Goal: Task Accomplishment & Management: Complete application form

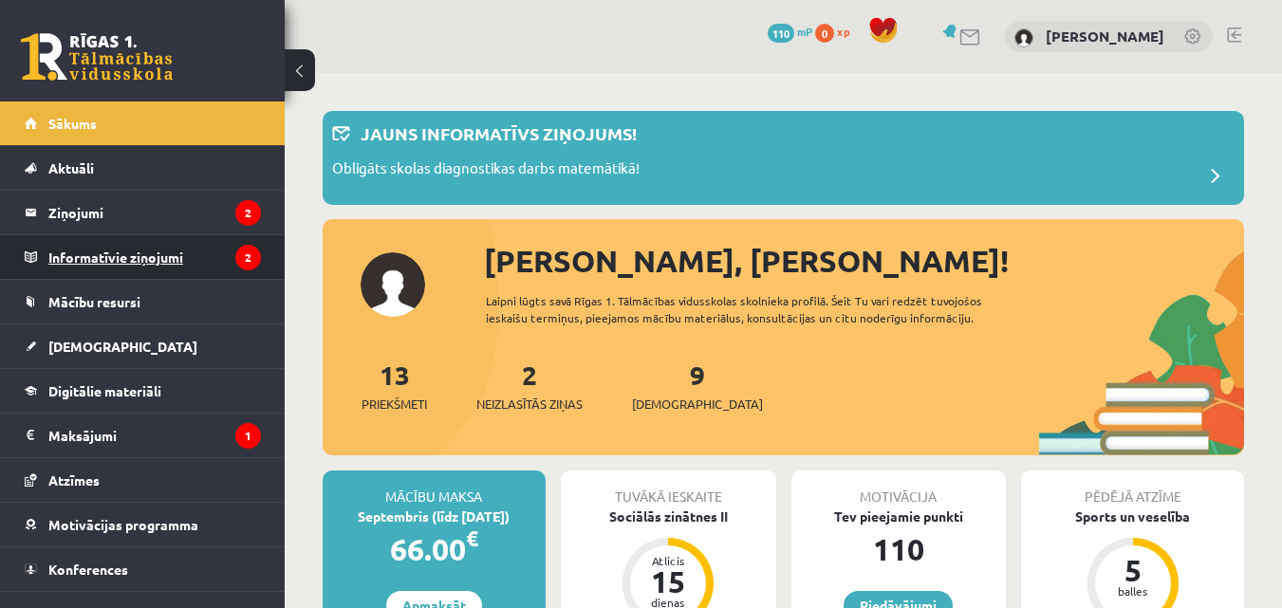
click at [163, 261] on legend "Informatīvie ziņojumi 2" at bounding box center [154, 257] width 213 height 44
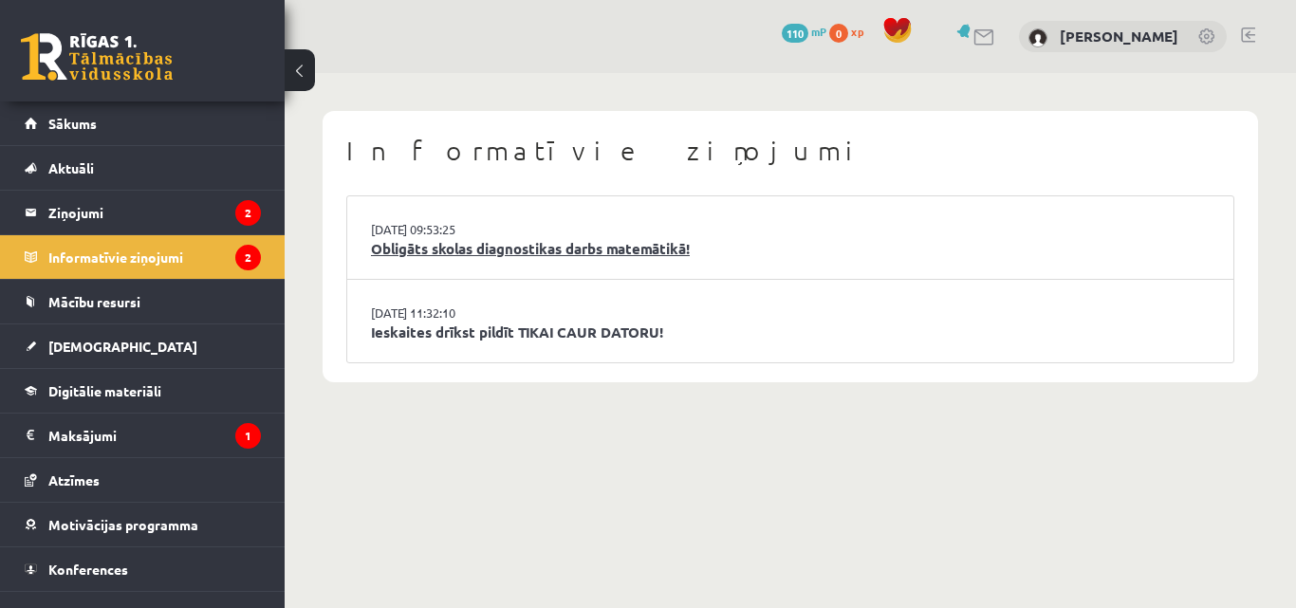
click at [592, 247] on link "Obligāts skolas diagnostikas darbs matemātikā!" at bounding box center [790, 249] width 839 height 22
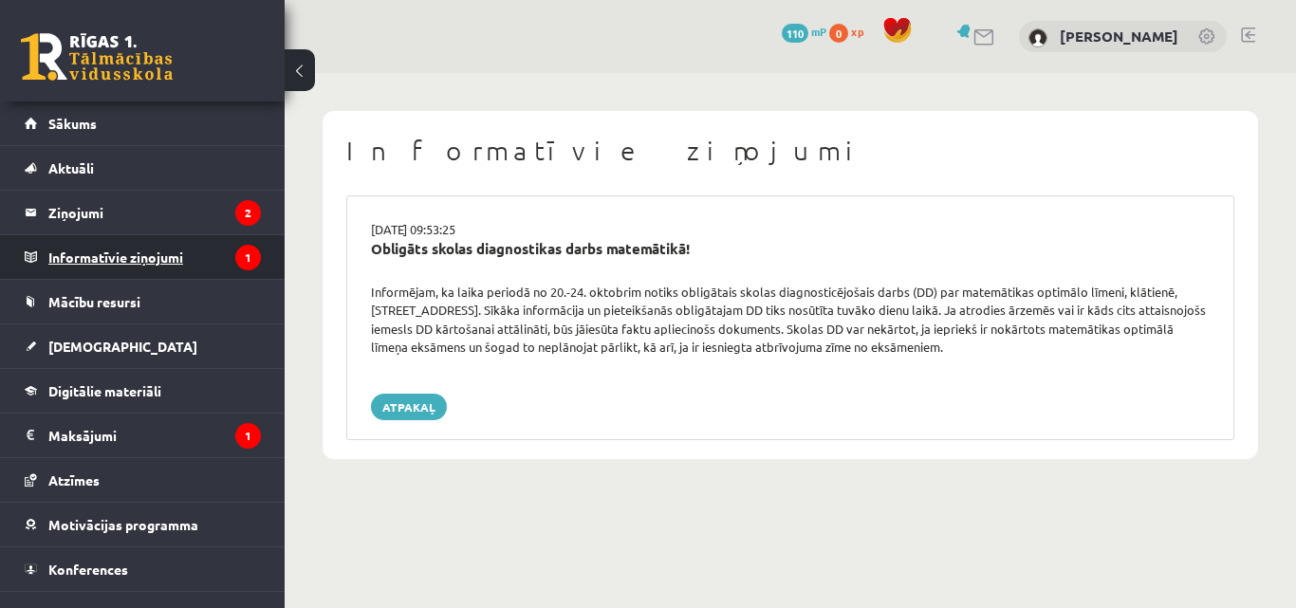
click at [186, 257] on legend "Informatīvie ziņojumi 1" at bounding box center [154, 257] width 213 height 44
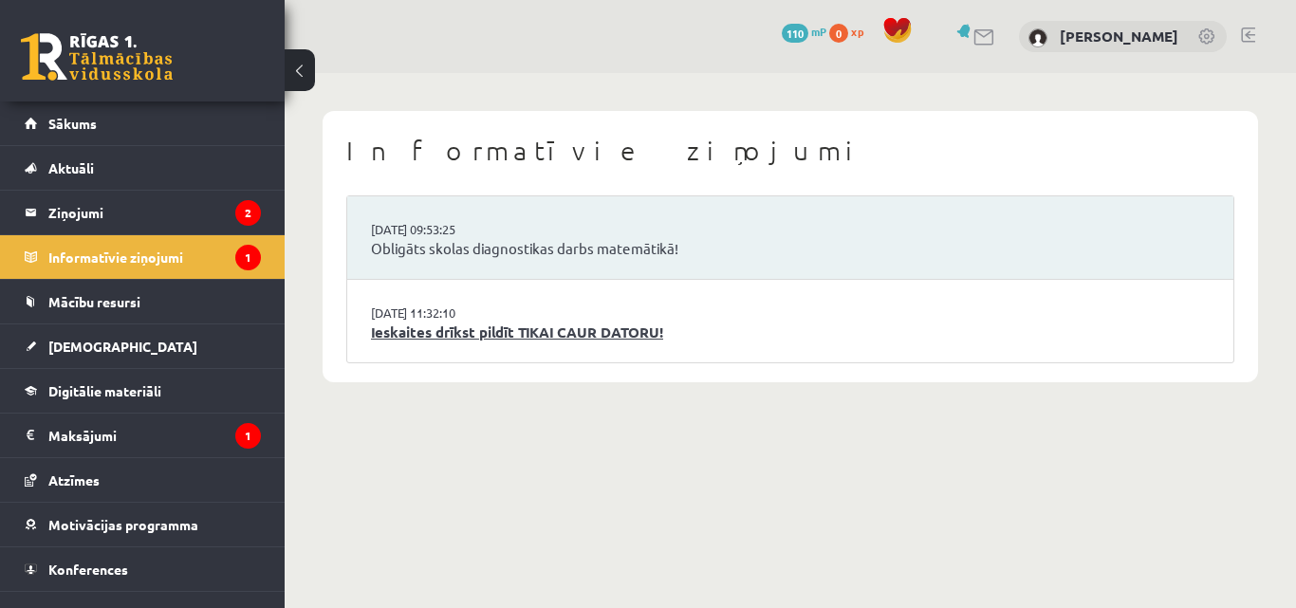
click at [580, 332] on link "Ieskaites drīkst pildīt TIKAI CAUR DATORU!" at bounding box center [790, 333] width 839 height 22
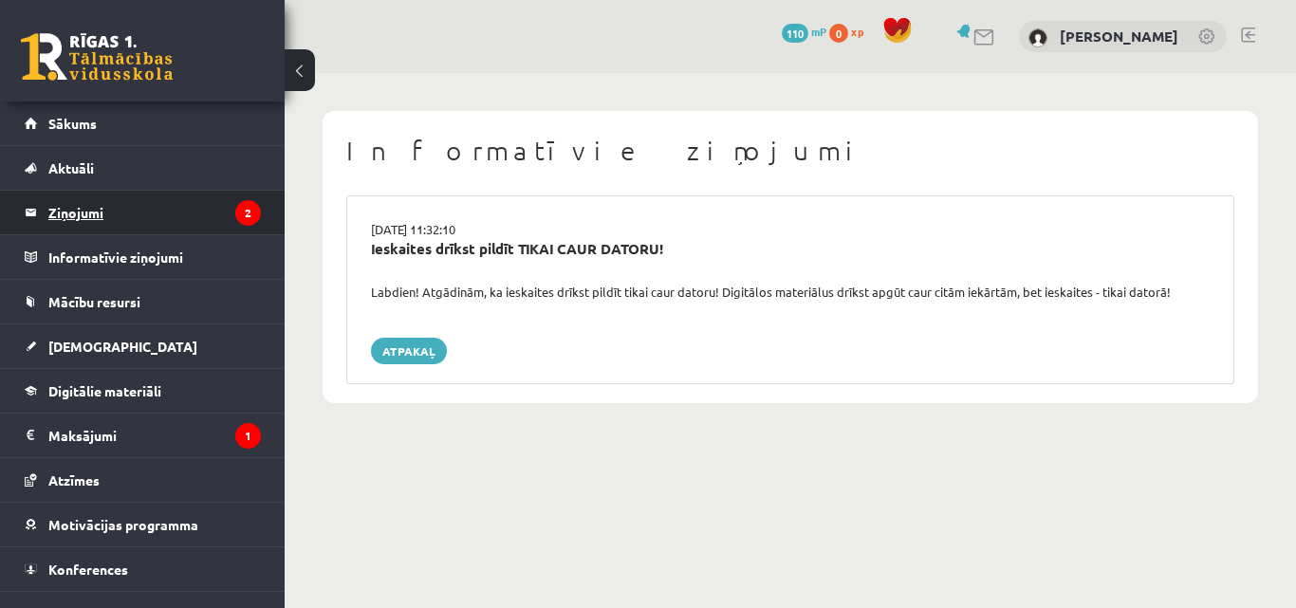
click at [106, 210] on legend "Ziņojumi 2" at bounding box center [154, 213] width 213 height 44
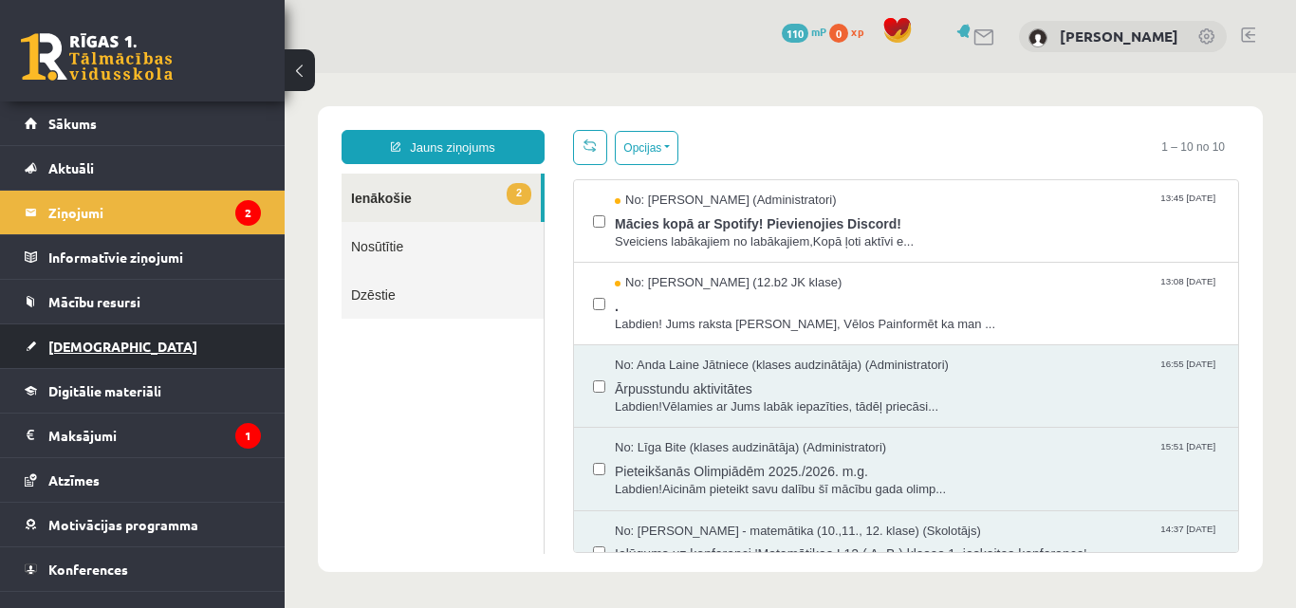
click at [97, 347] on span "[DEMOGRAPHIC_DATA]" at bounding box center [122, 346] width 149 height 17
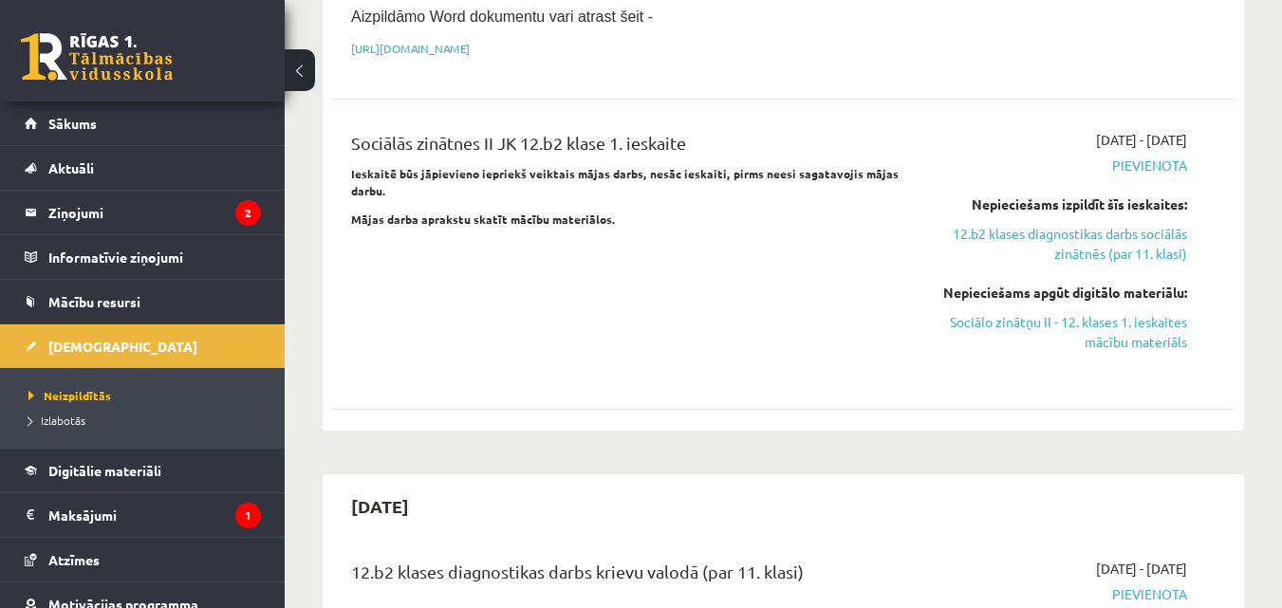
scroll to position [664, 0]
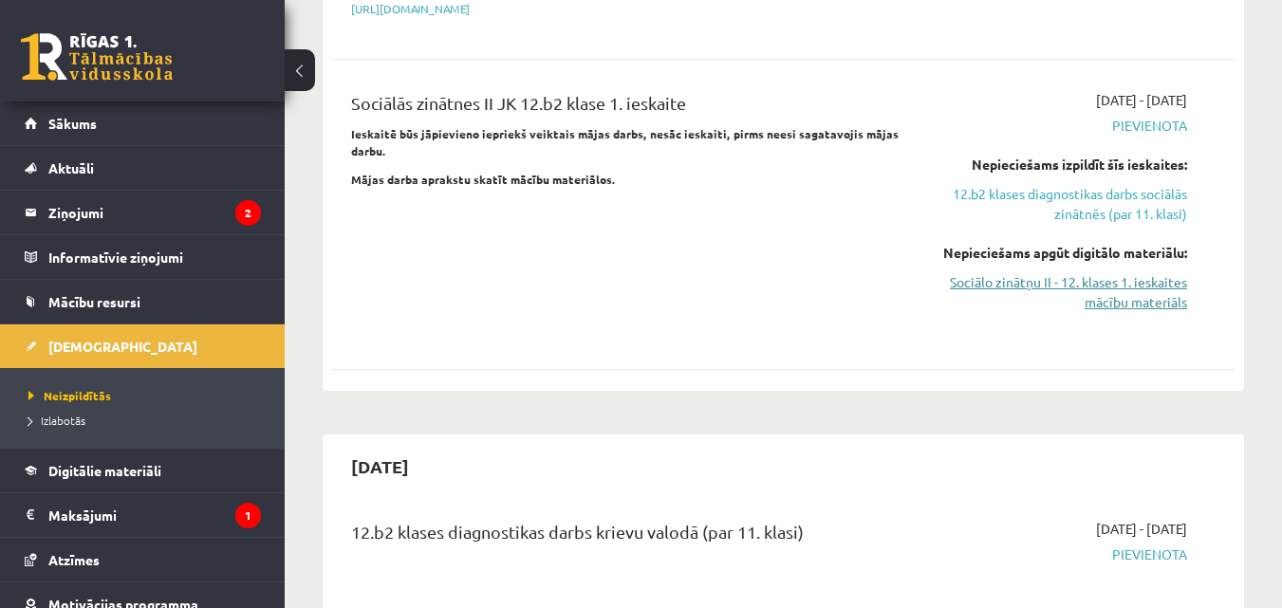
click at [1144, 272] on link "Sociālo zinātņu II - 12. klases 1. ieskaites mācību materiāls" at bounding box center [1057, 292] width 260 height 40
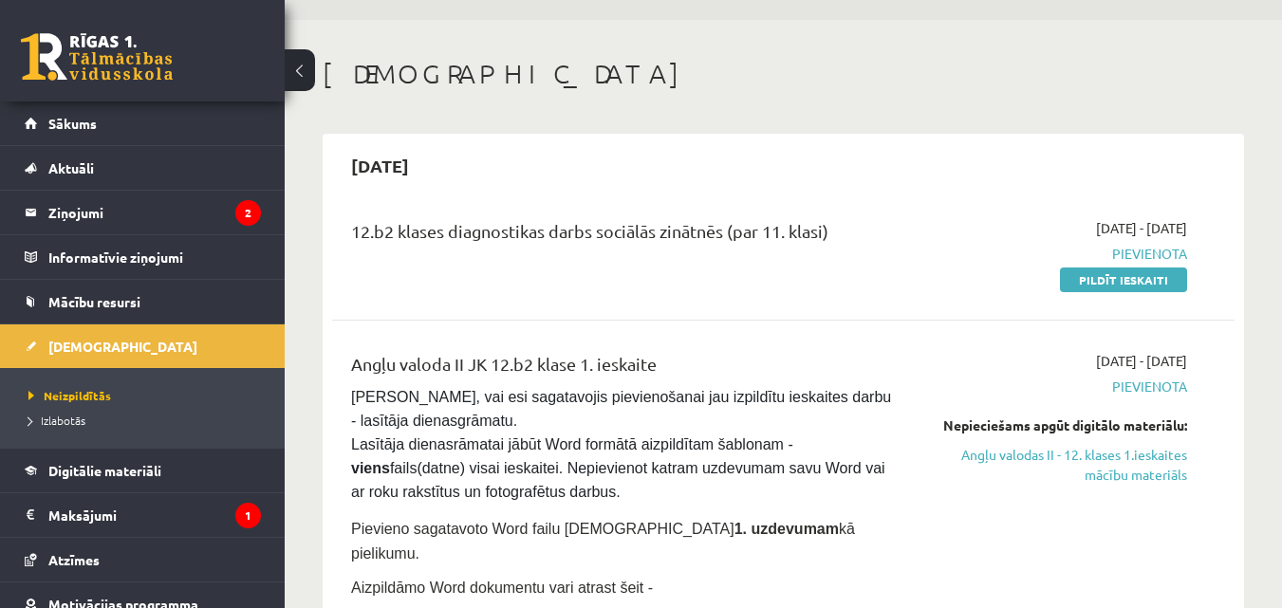
scroll to position [0, 0]
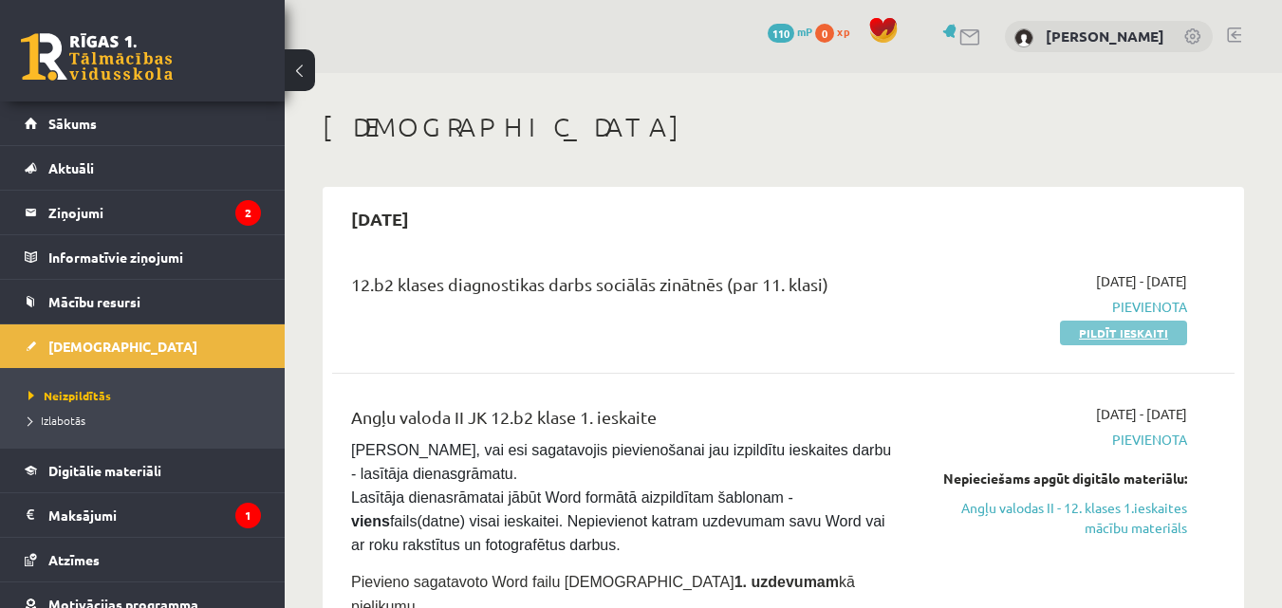
click at [1097, 330] on link "Pildīt ieskaiti" at bounding box center [1123, 333] width 127 height 25
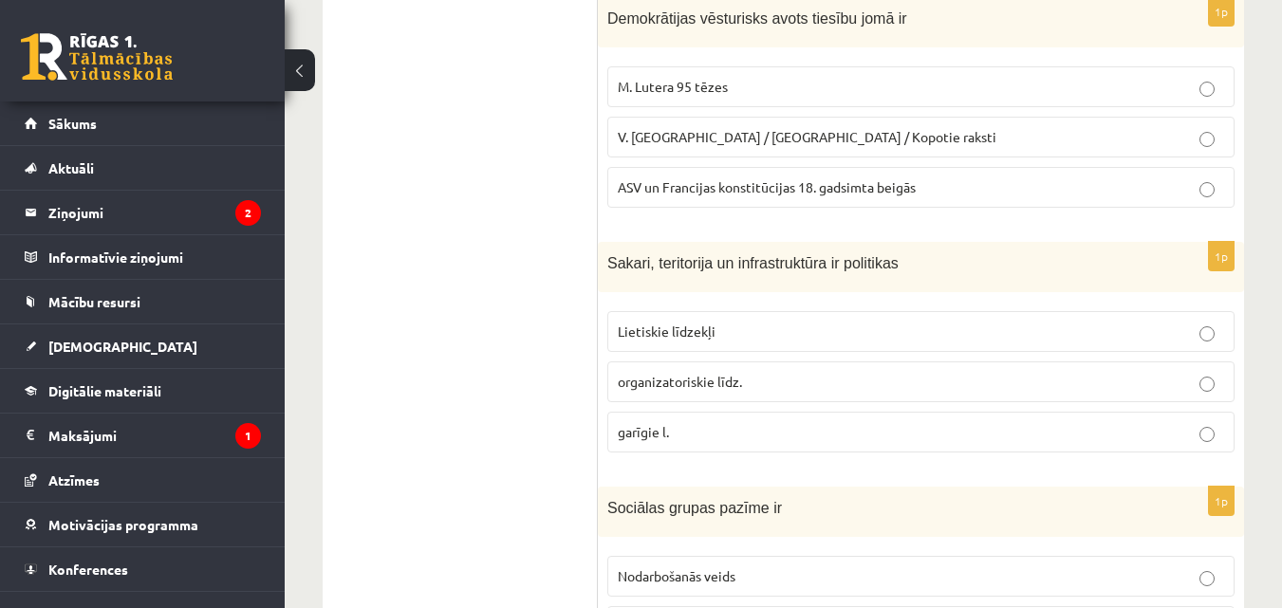
scroll to position [949, 0]
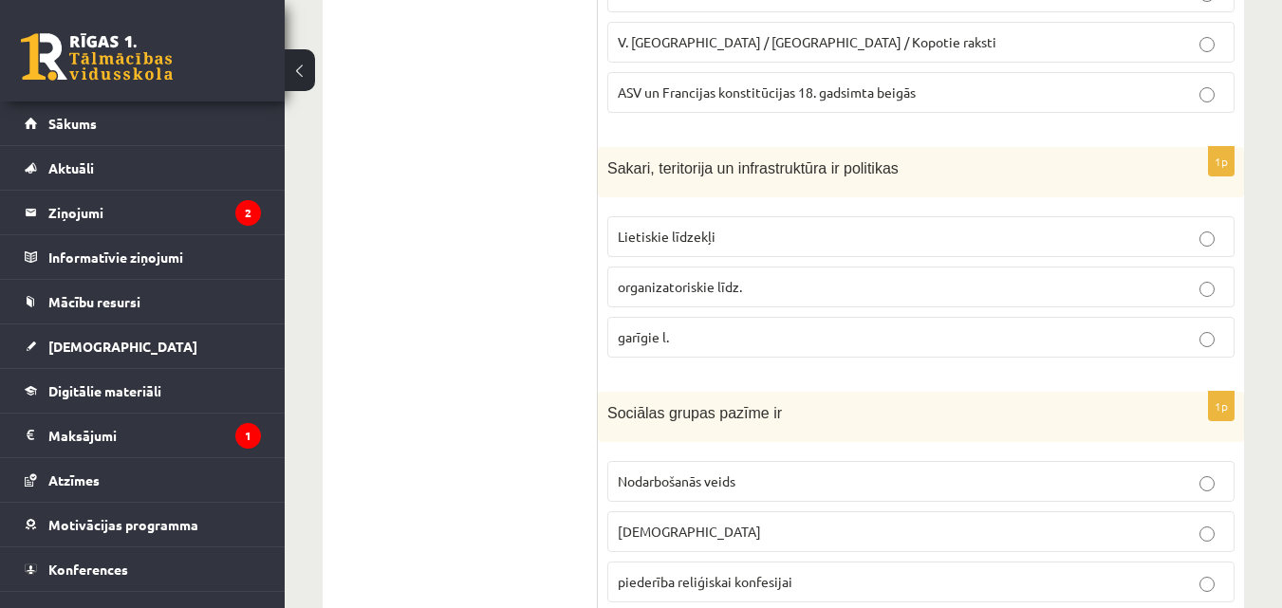
click at [1219, 288] on p "organizatoriskie līdz." at bounding box center [921, 287] width 606 height 20
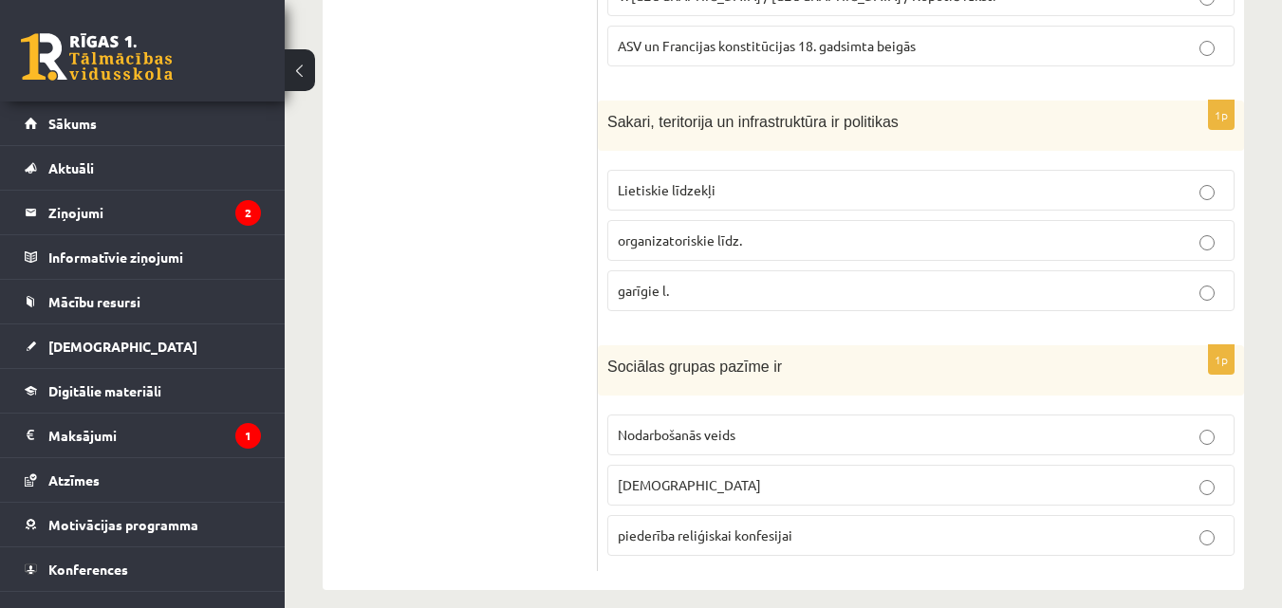
scroll to position [1016, 0]
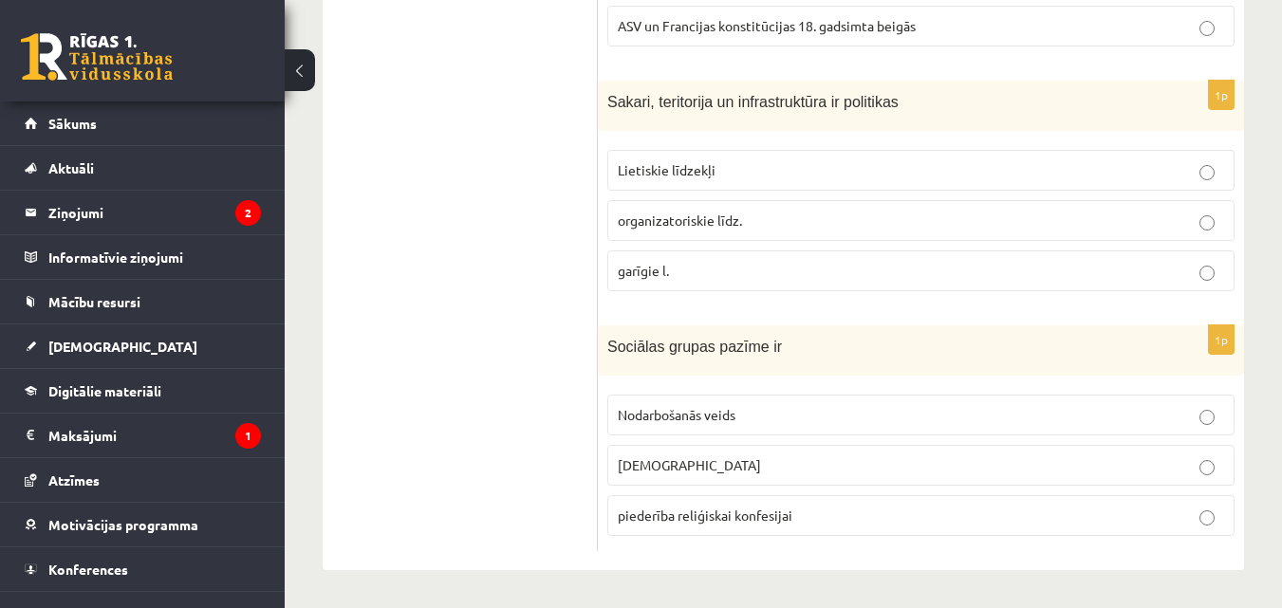
click at [735, 510] on span "piederība reliģiskai konfesijai" at bounding box center [705, 515] width 175 height 17
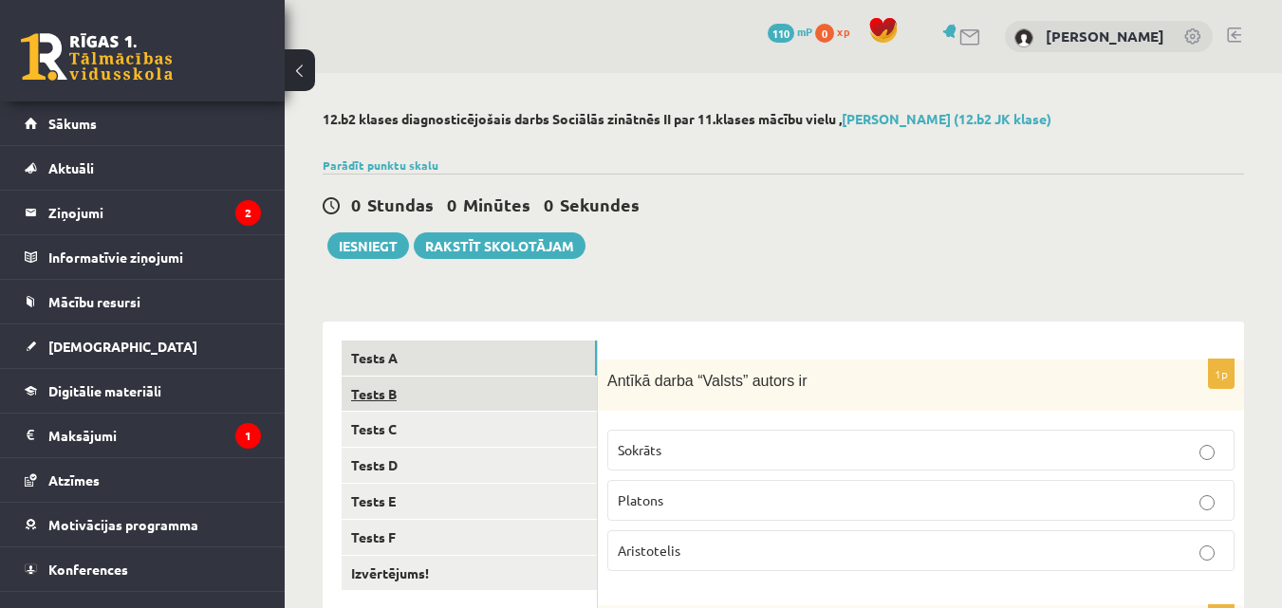
scroll to position [95, 0]
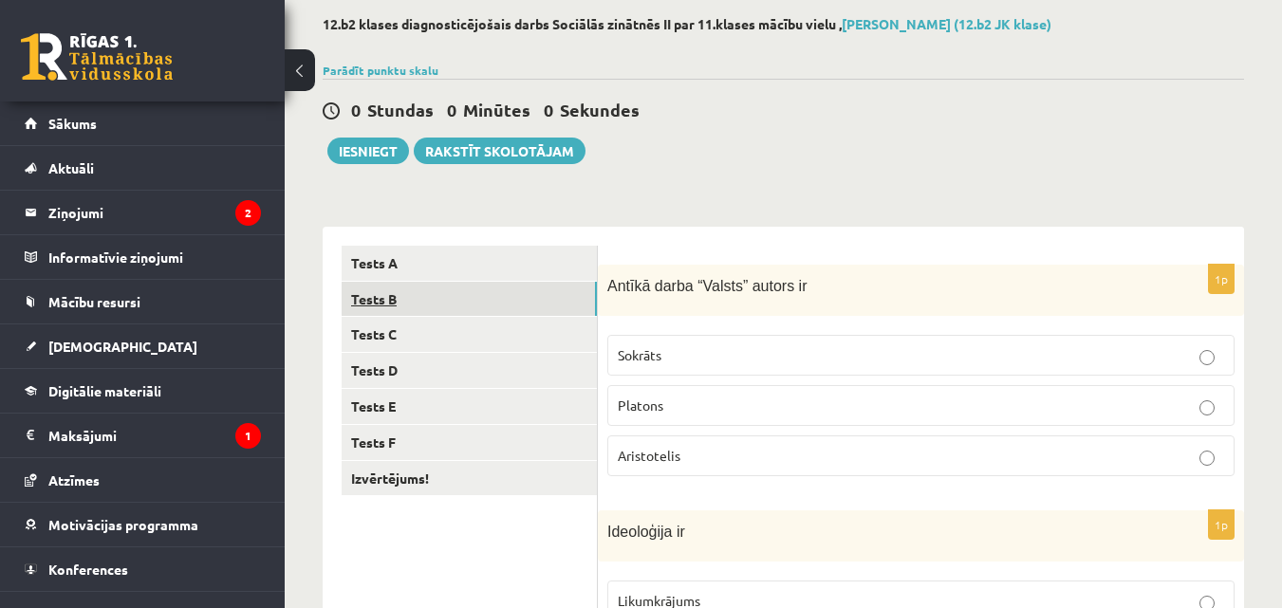
click at [479, 296] on link "Tests B" at bounding box center [469, 299] width 255 height 35
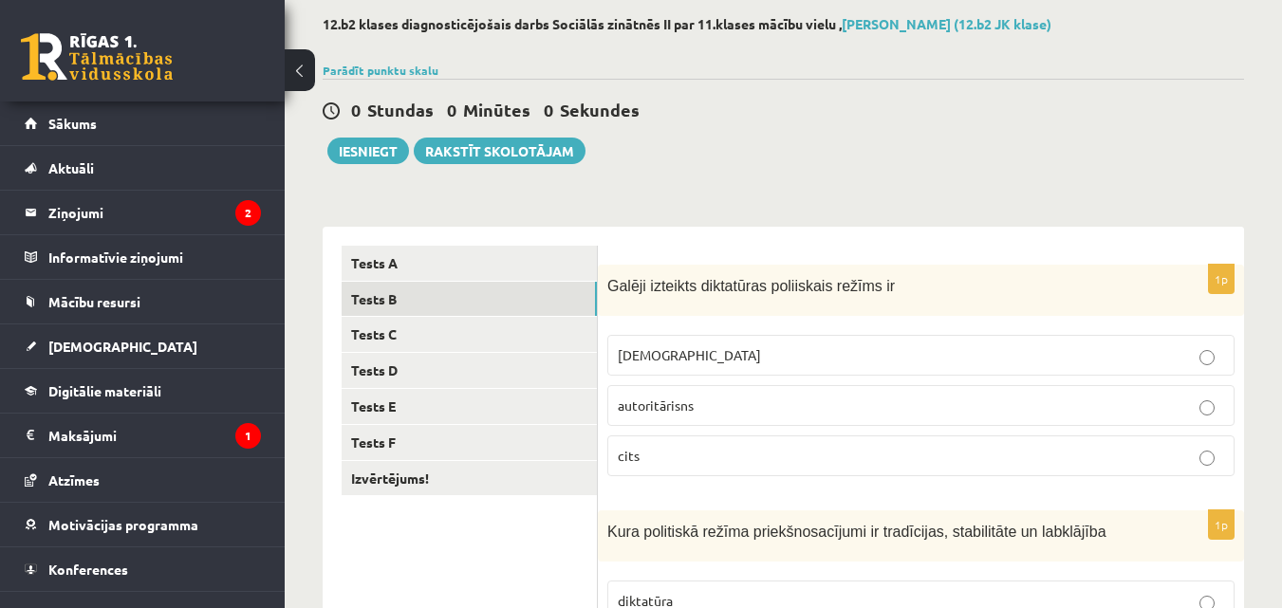
click at [809, 344] on label "totalitārisms" at bounding box center [920, 355] width 627 height 41
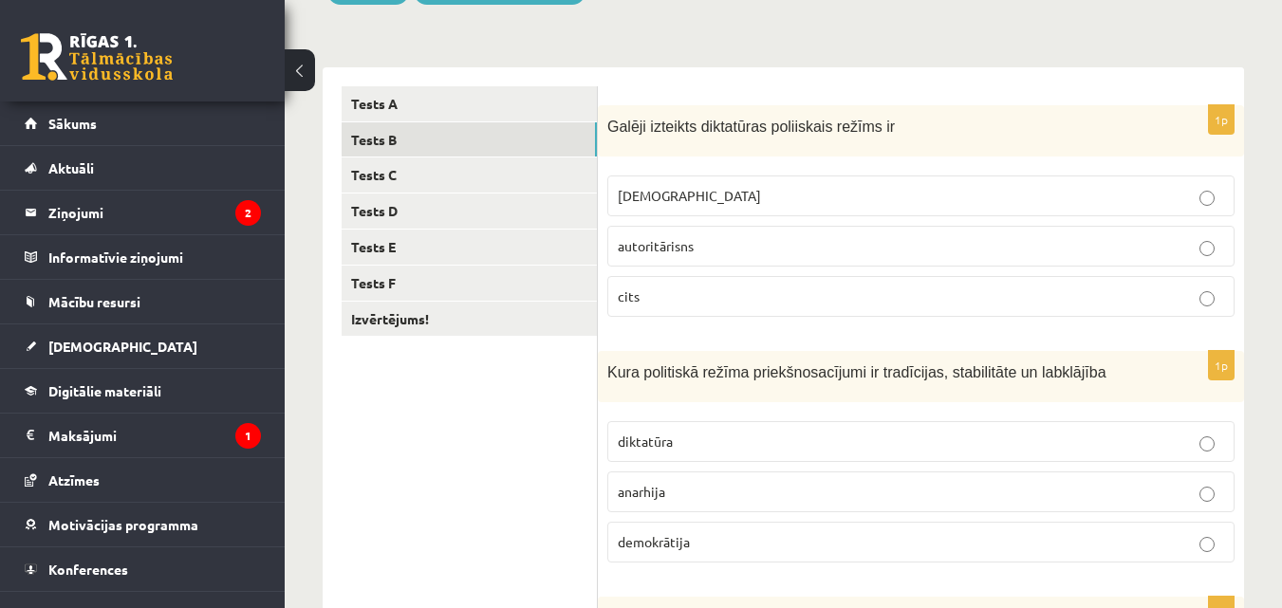
scroll to position [285, 0]
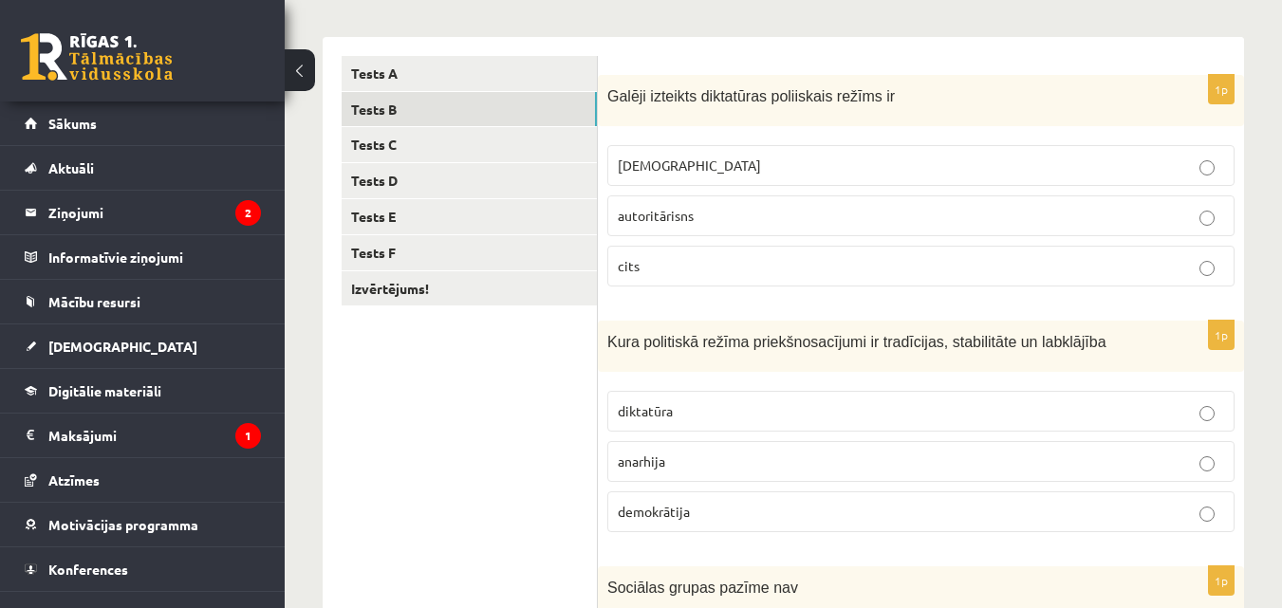
click at [647, 506] on span "demokrātija" at bounding box center [654, 511] width 72 height 17
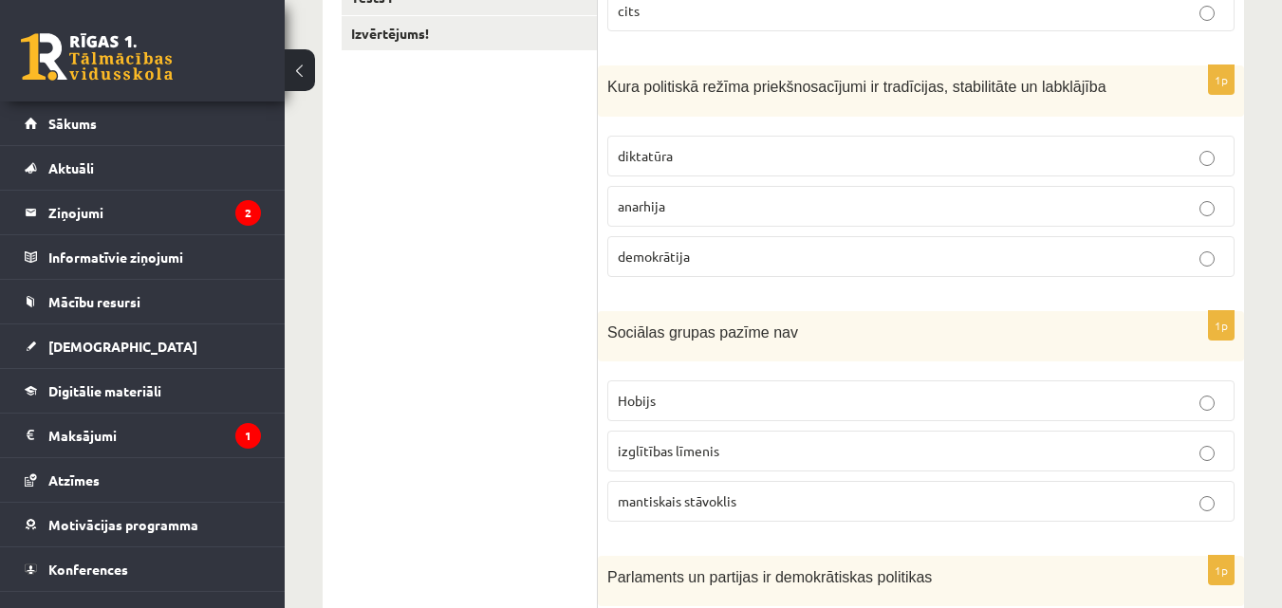
scroll to position [569, 0]
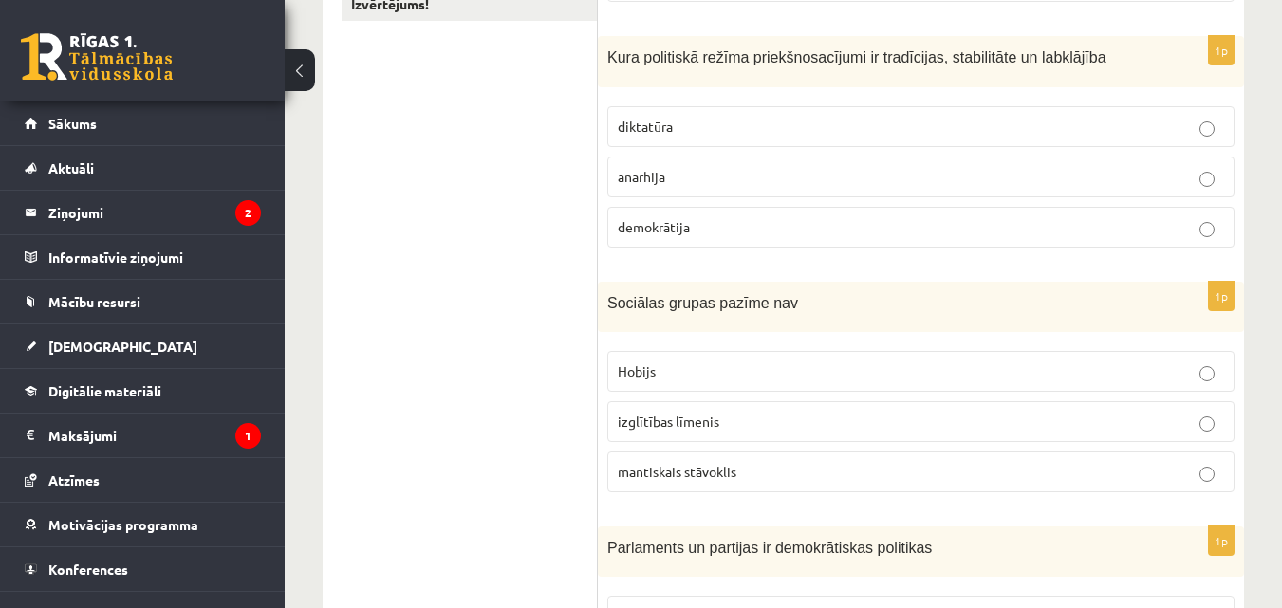
click at [683, 369] on p "Hobijs" at bounding box center [921, 372] width 606 height 20
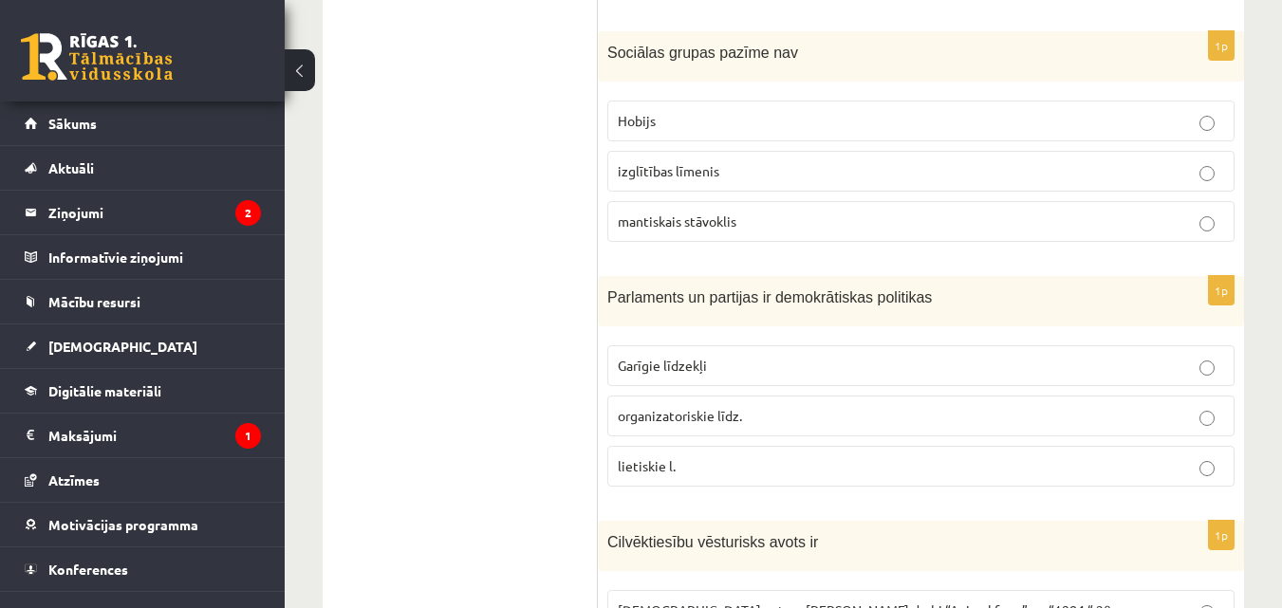
scroll to position [854, 0]
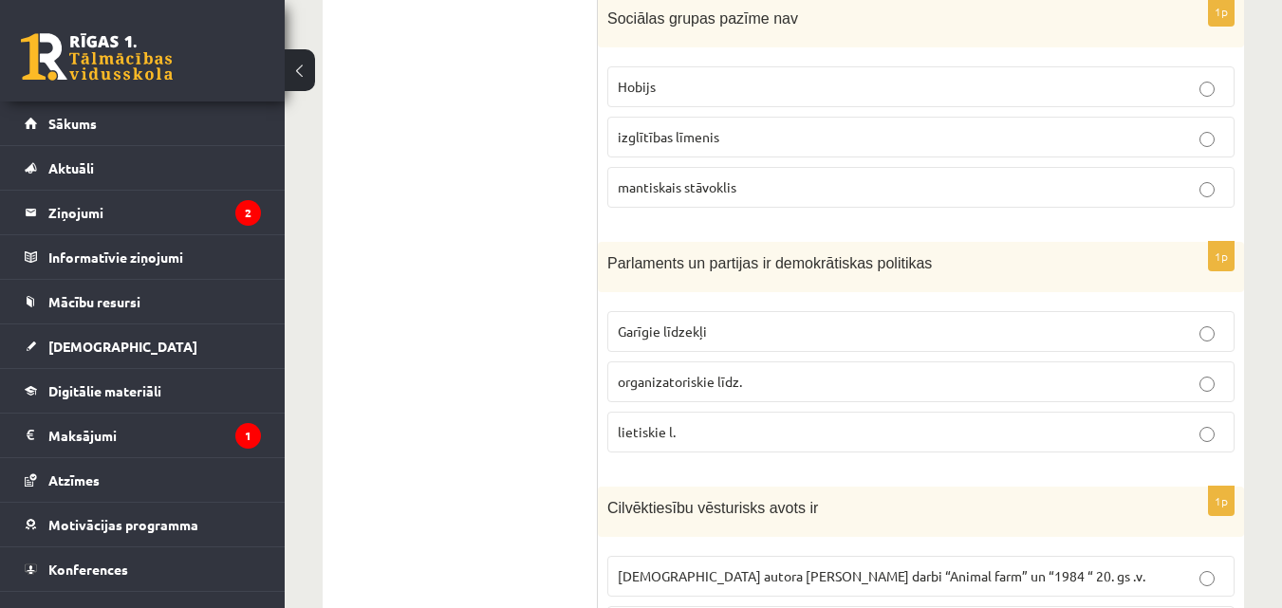
click at [649, 374] on p "organizatoriskie līdz." at bounding box center [921, 382] width 606 height 20
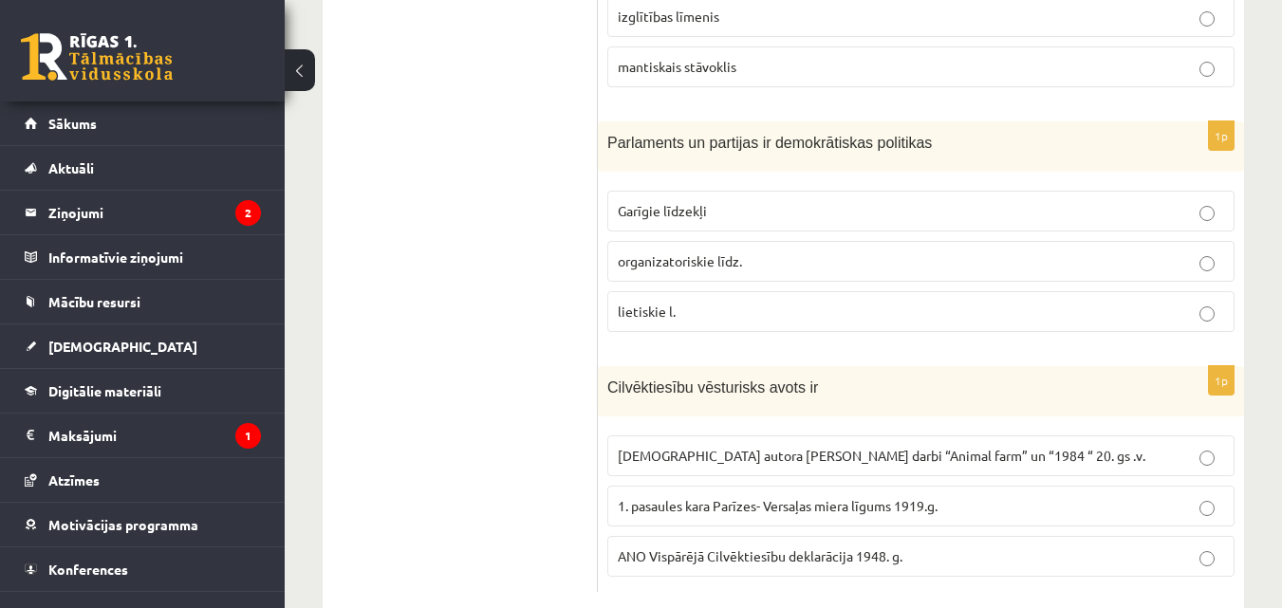
scroll to position [1016, 0]
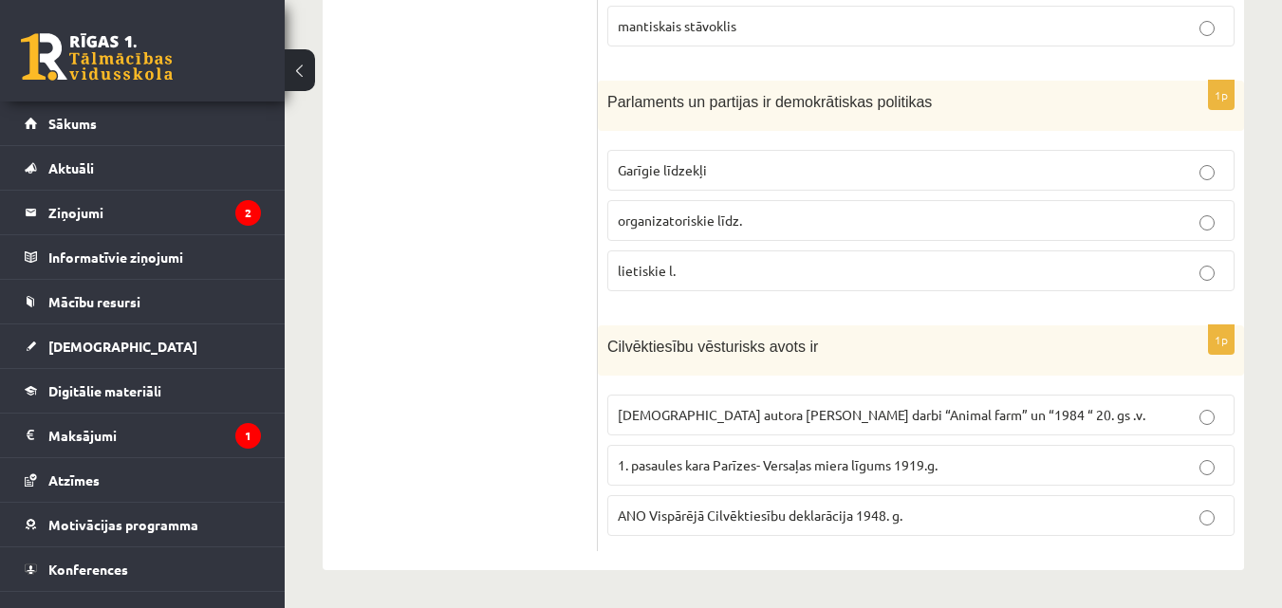
click at [680, 512] on span "ANO Vispārējā Cilvēktiesību deklarācija 1948. g." at bounding box center [760, 515] width 285 height 17
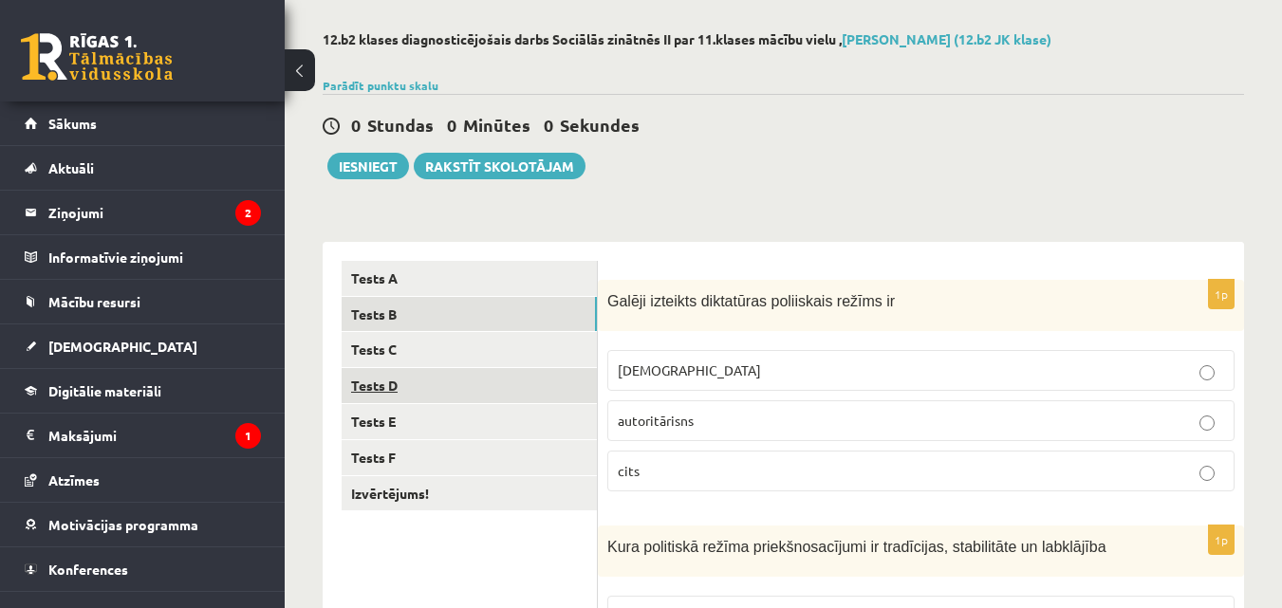
scroll to position [0, 0]
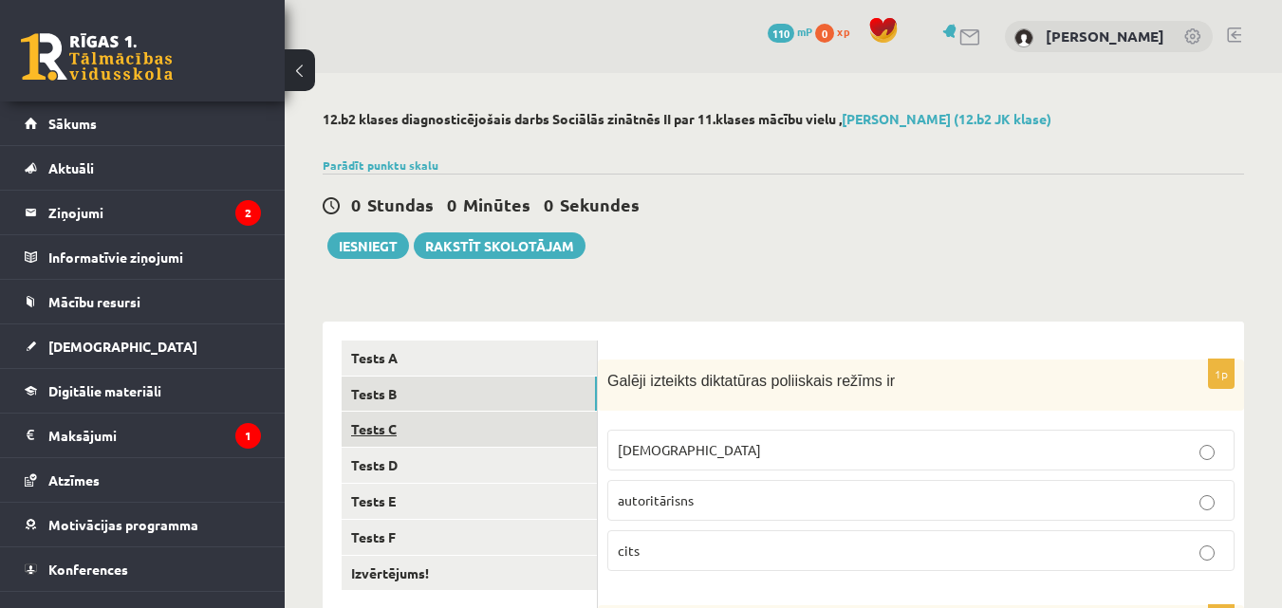
click at [427, 430] on link "Tests C" at bounding box center [469, 429] width 255 height 35
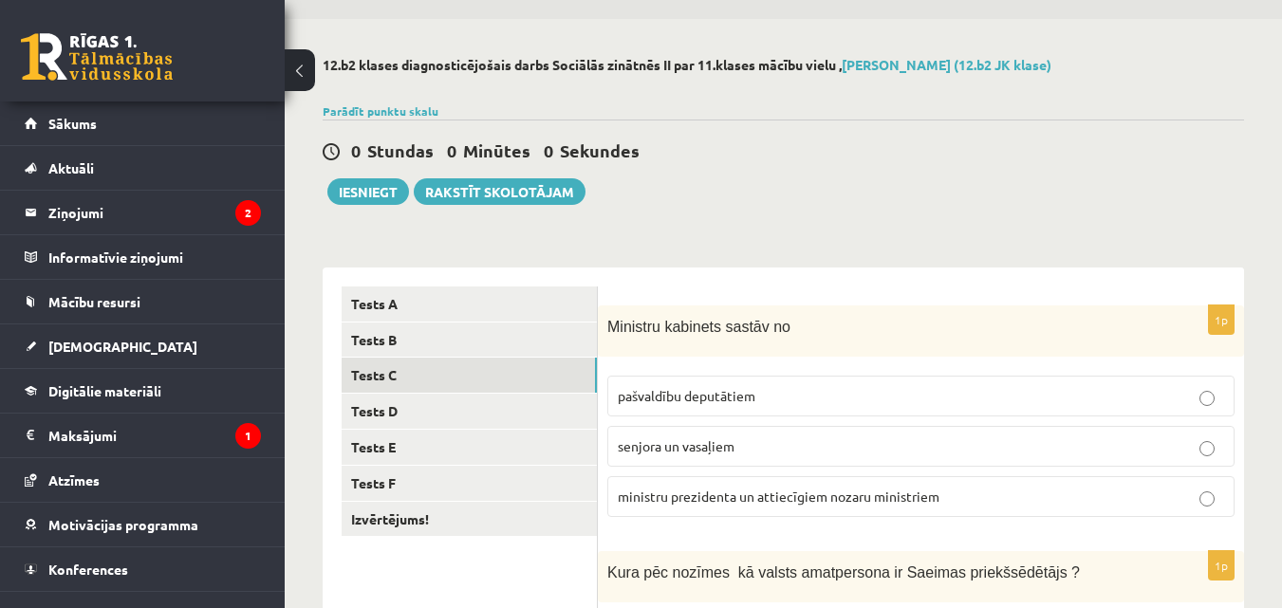
scroll to position [95, 0]
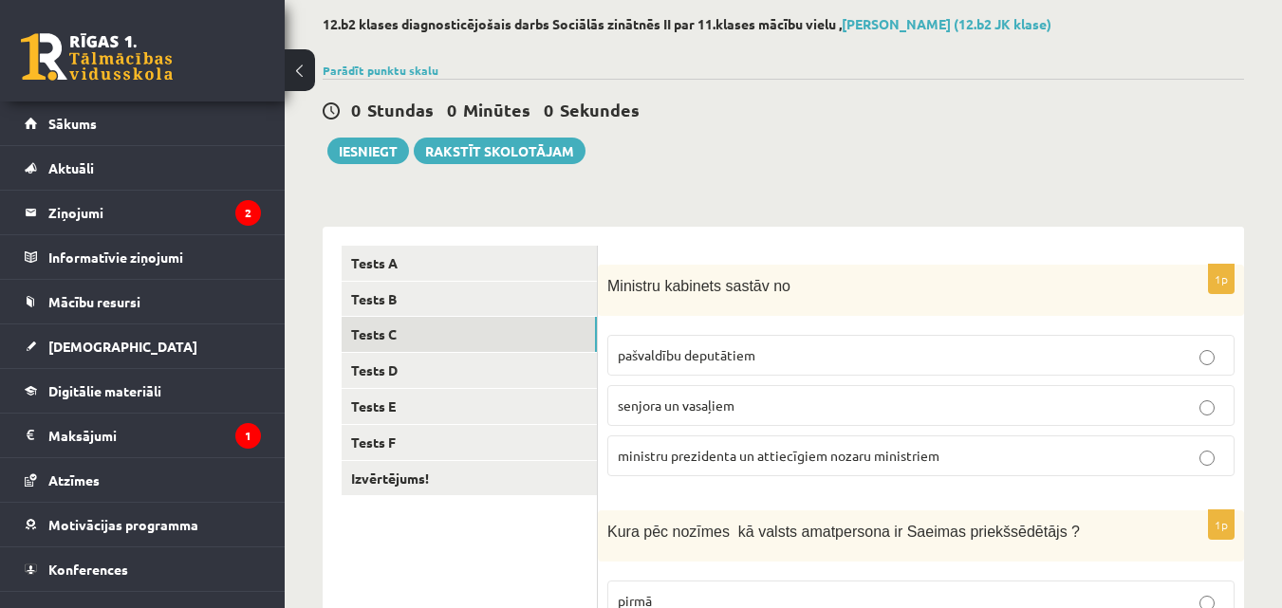
click at [872, 442] on label "ministru prezidenta un attiecīgiem nozaru ministriem" at bounding box center [920, 456] width 627 height 41
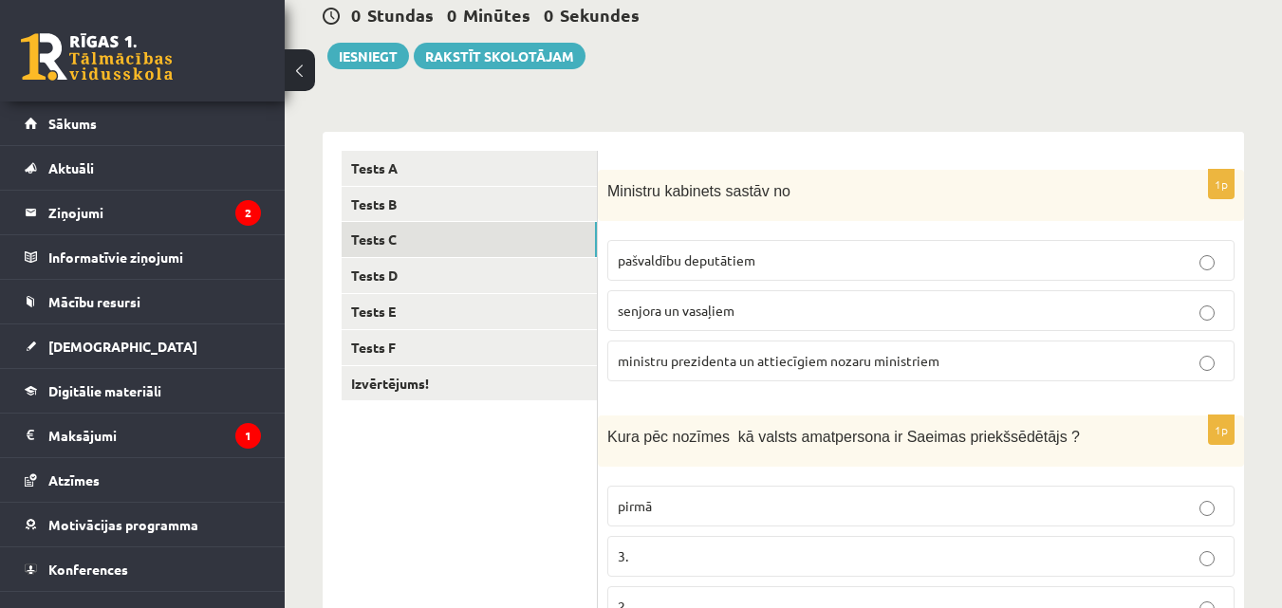
scroll to position [285, 0]
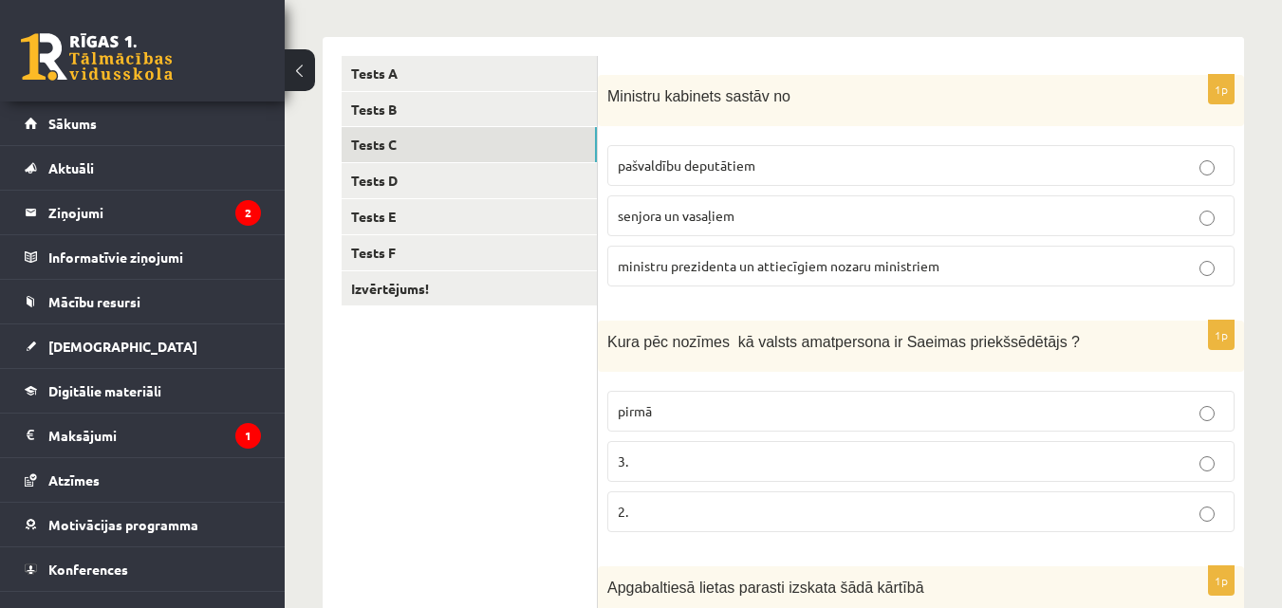
click at [1215, 470] on p "3." at bounding box center [921, 462] width 606 height 20
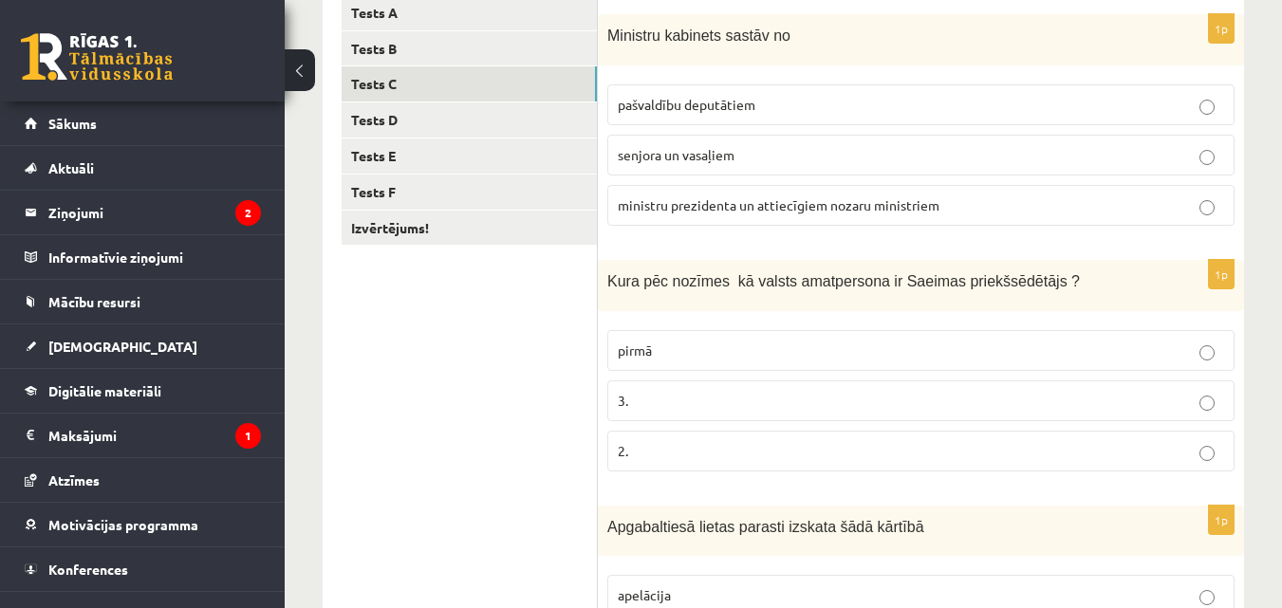
scroll to position [380, 0]
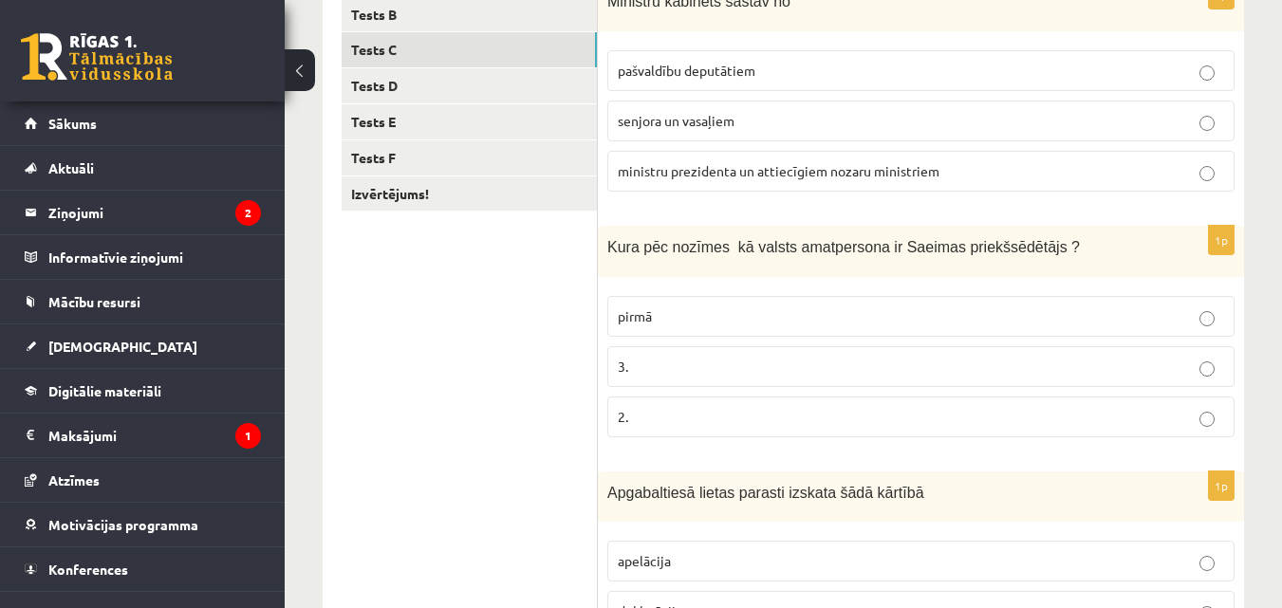
click at [869, 409] on p "2." at bounding box center [921, 417] width 606 height 20
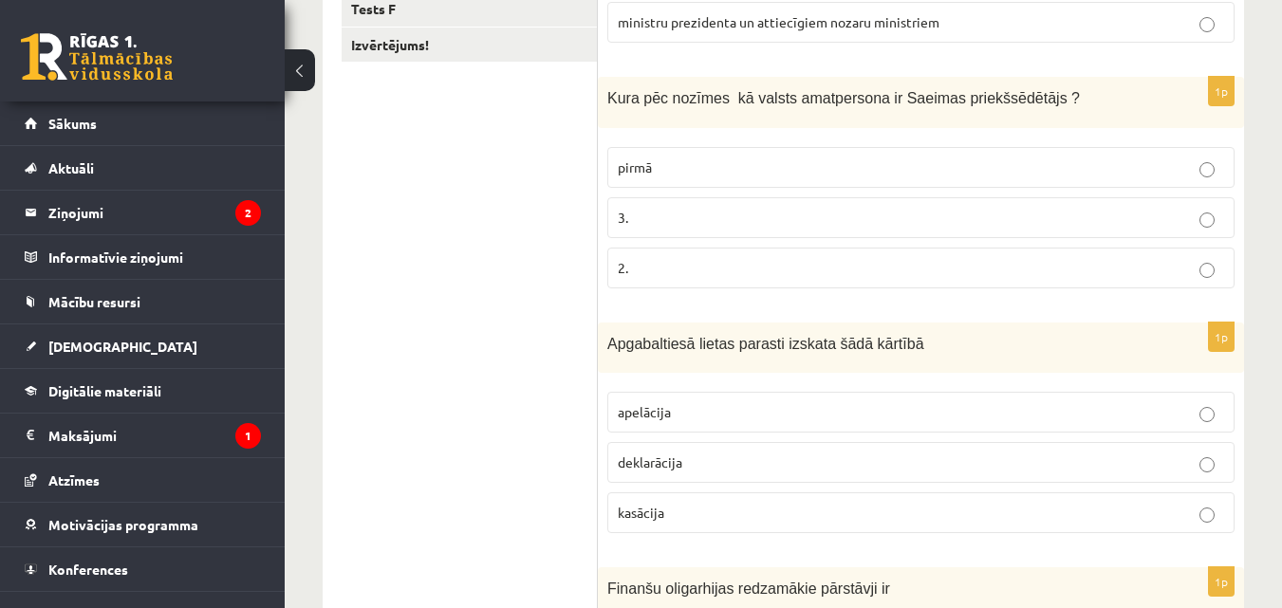
scroll to position [569, 0]
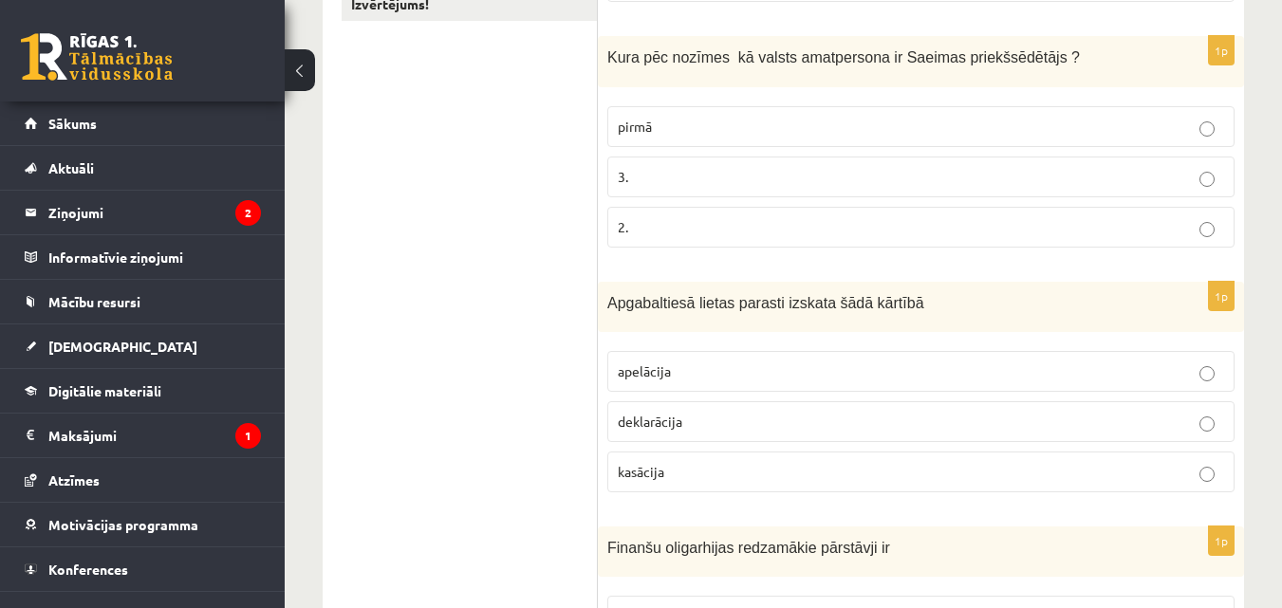
click at [661, 378] on span "apelācija" at bounding box center [644, 371] width 53 height 17
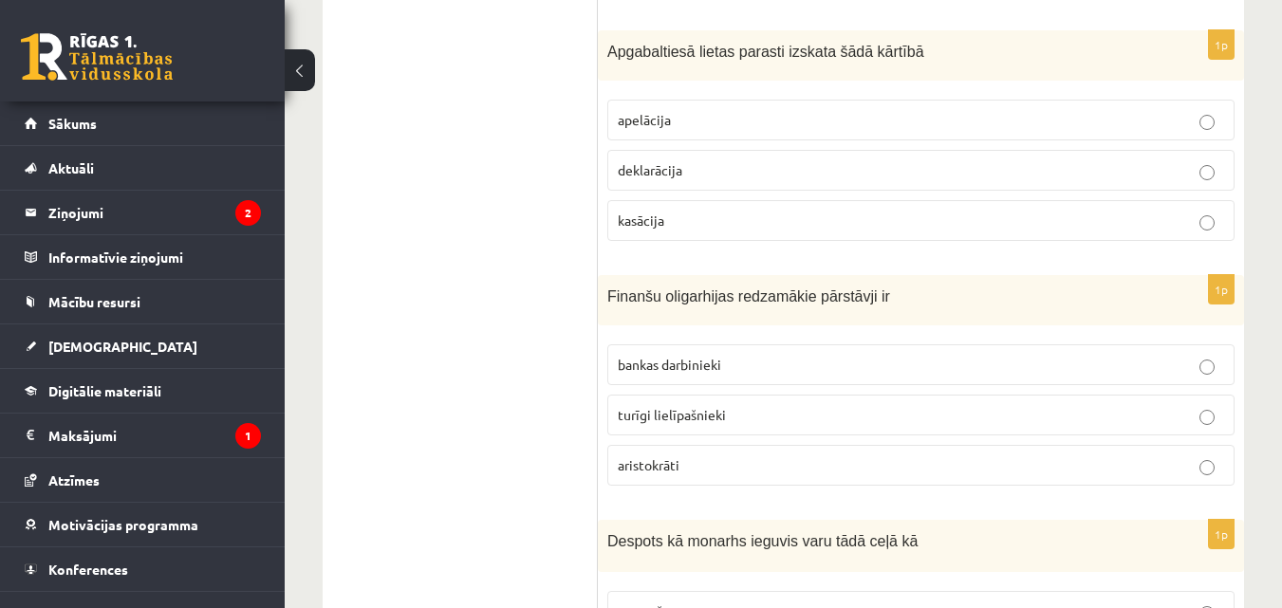
scroll to position [854, 0]
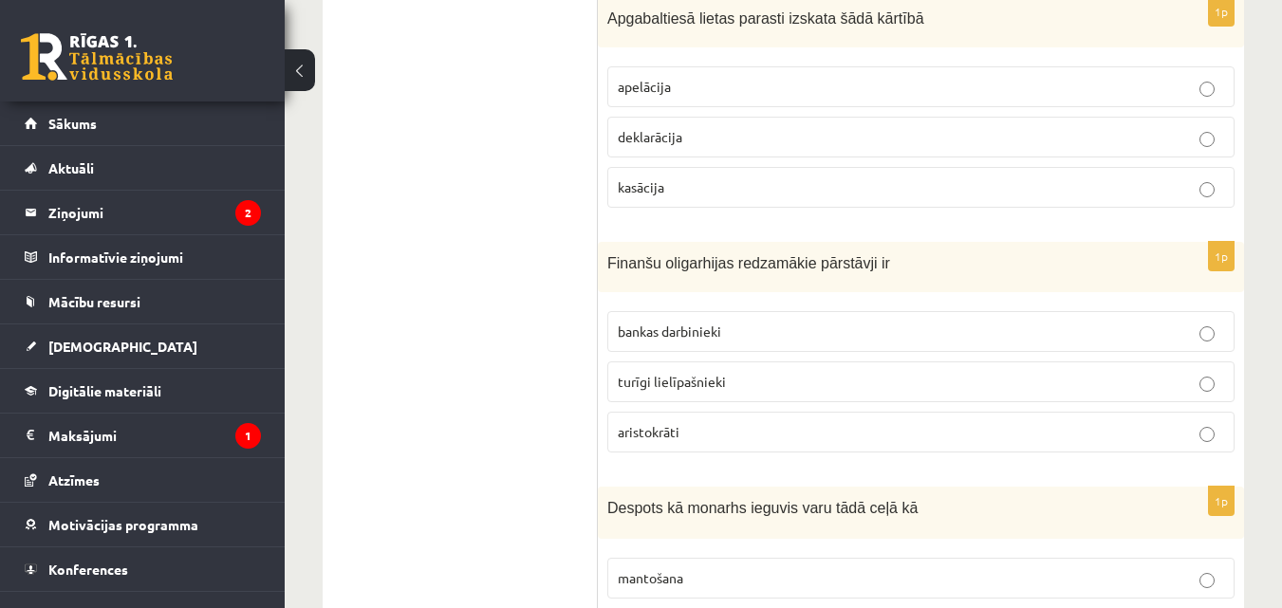
click at [615, 433] on label "aristokrāti" at bounding box center [920, 432] width 627 height 41
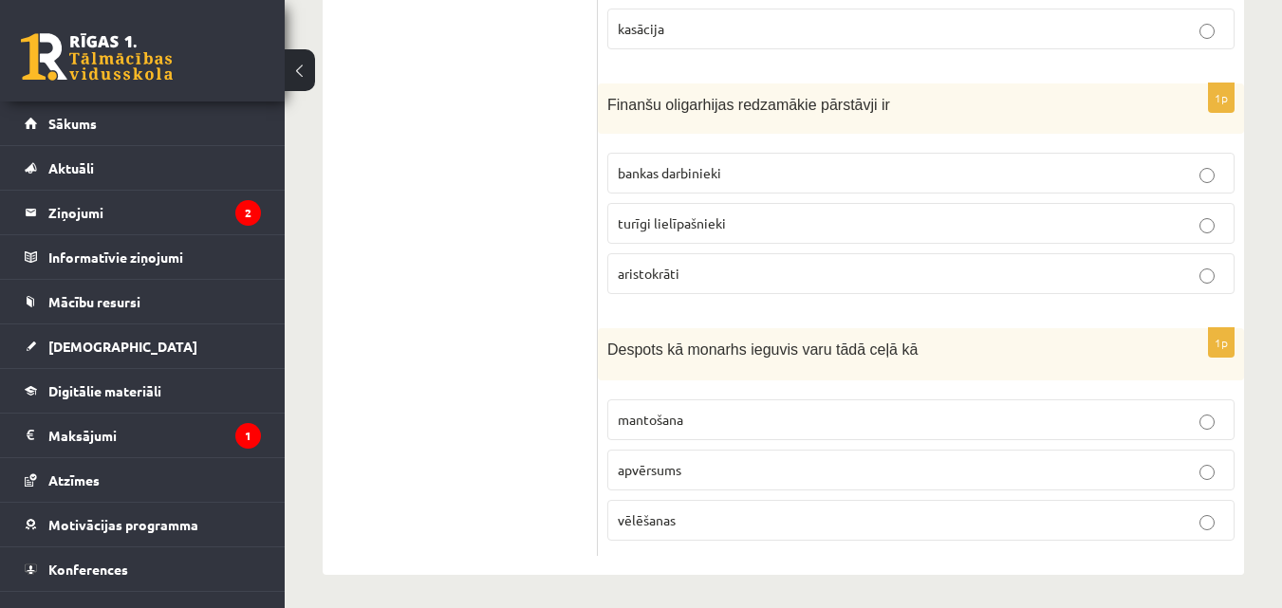
scroll to position [1018, 0]
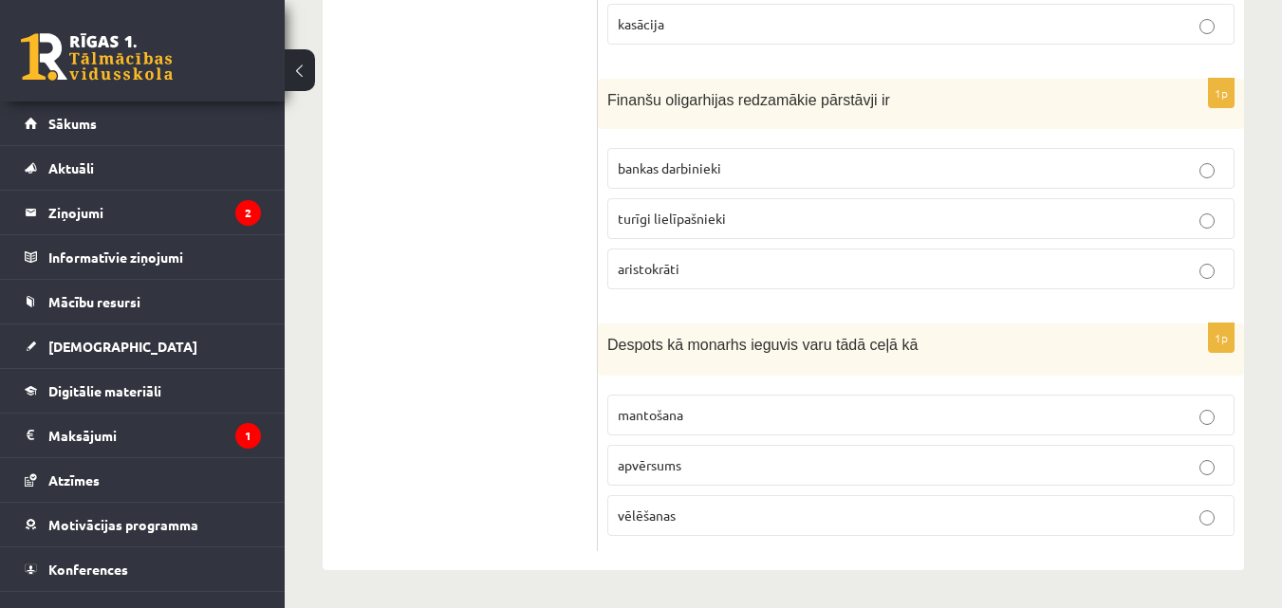
click at [639, 454] on label "apvērsums" at bounding box center [920, 465] width 627 height 41
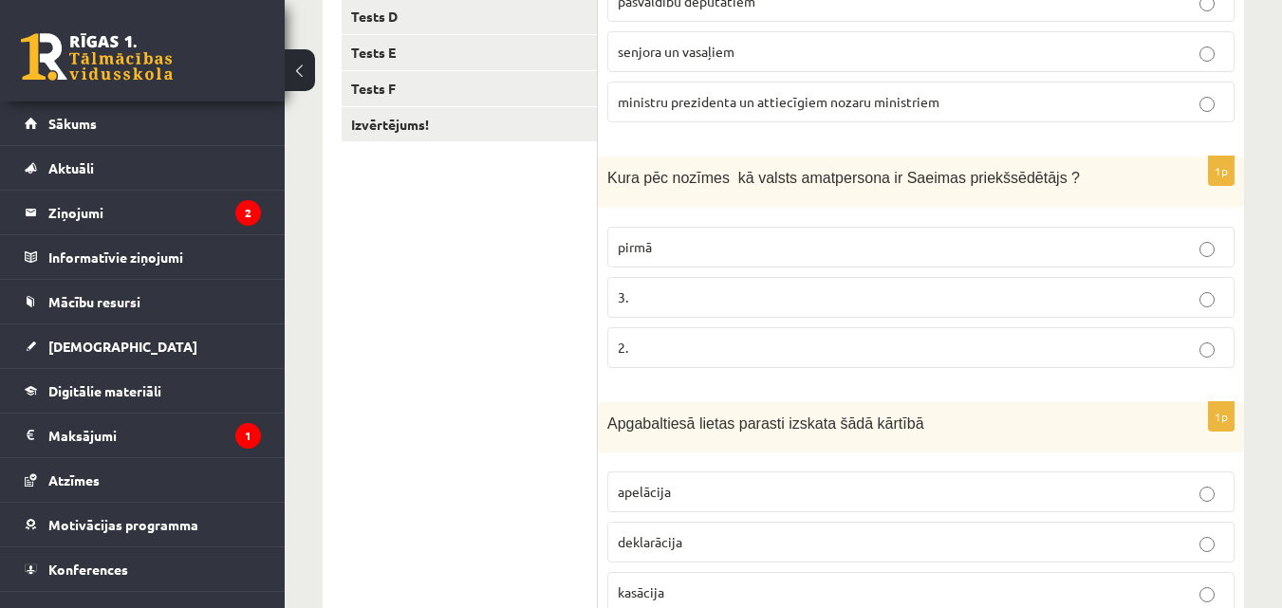
scroll to position [0, 0]
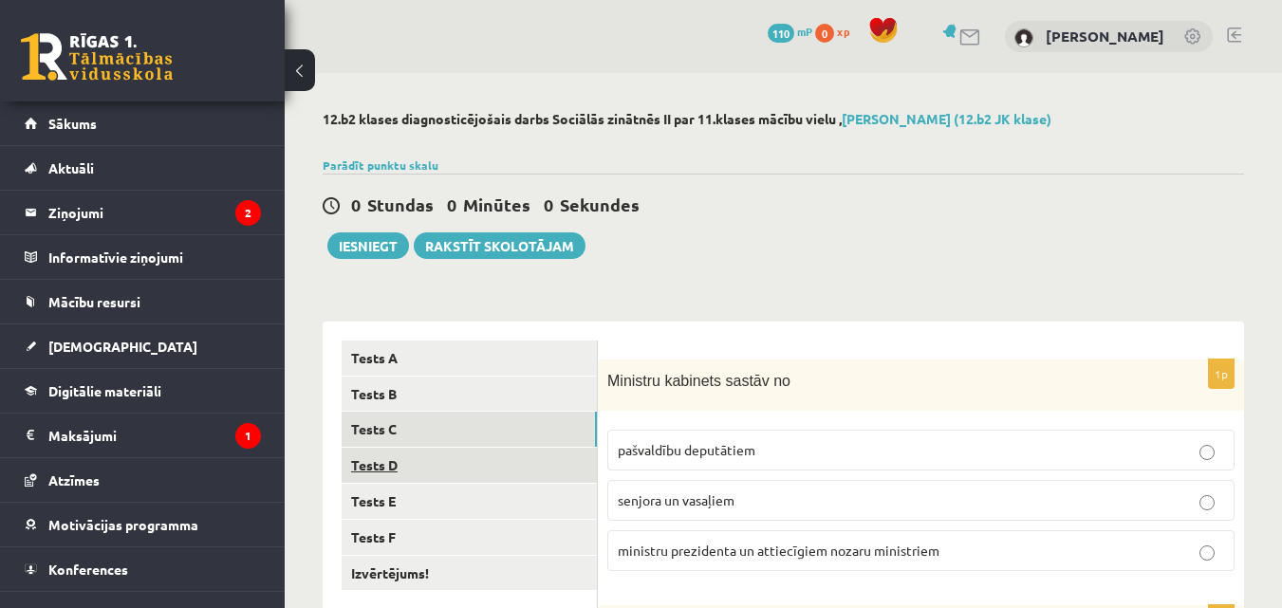
click at [450, 472] on link "Tests D" at bounding box center [469, 465] width 255 height 35
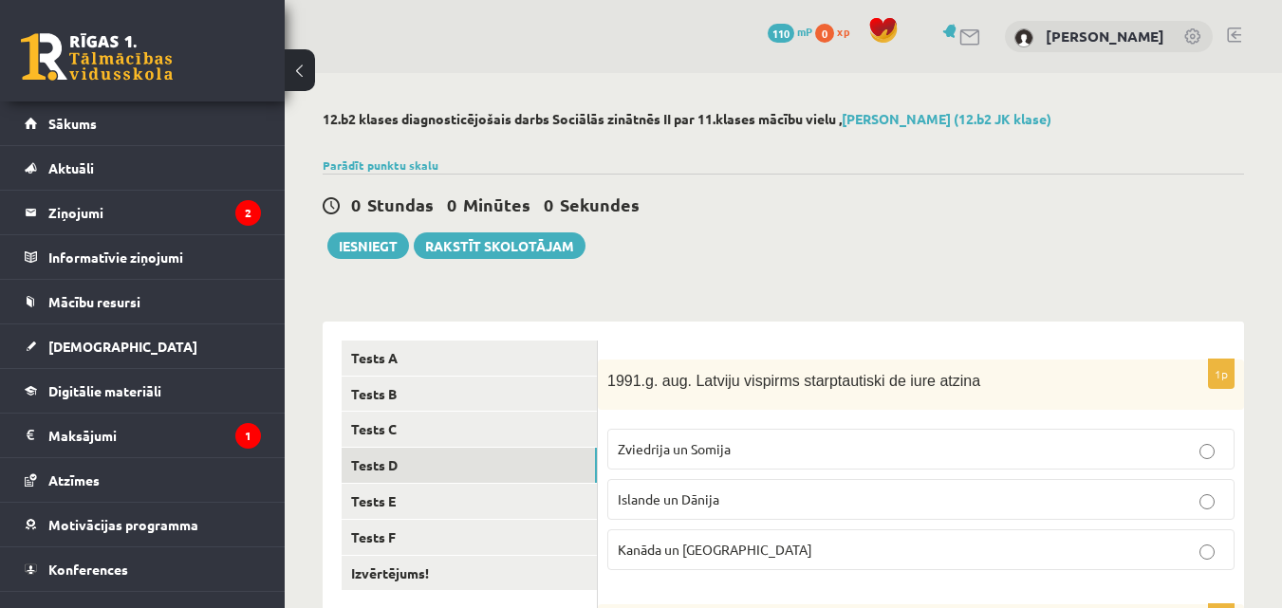
scroll to position [95, 0]
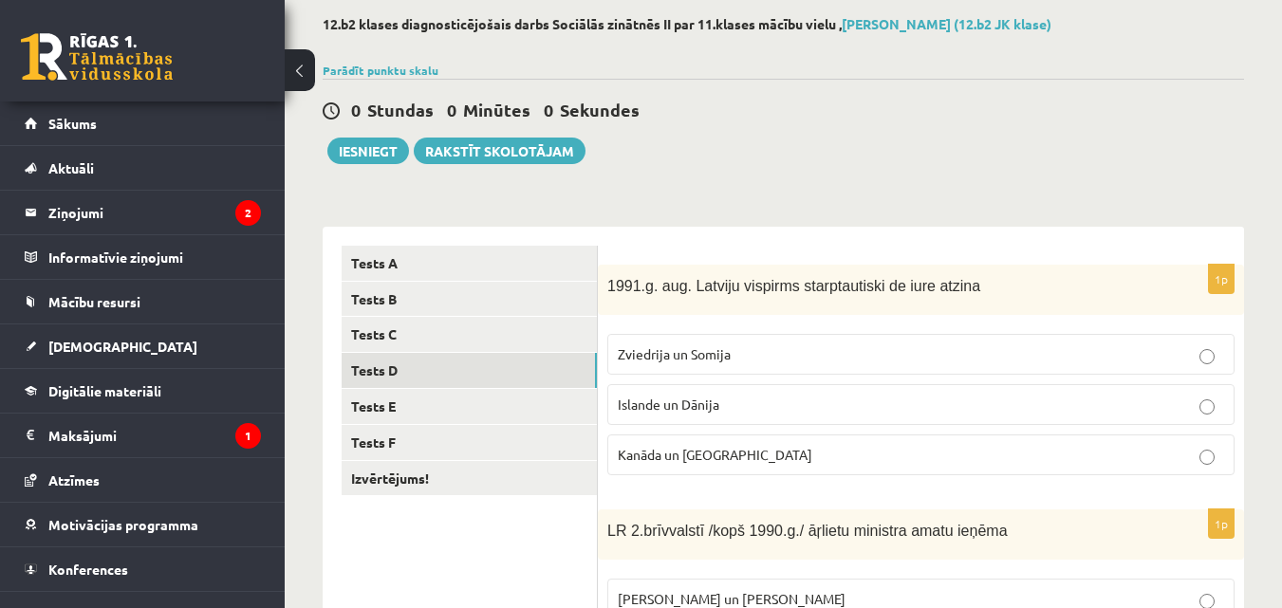
click at [900, 362] on p "Zviedrija un Somija" at bounding box center [921, 354] width 606 height 20
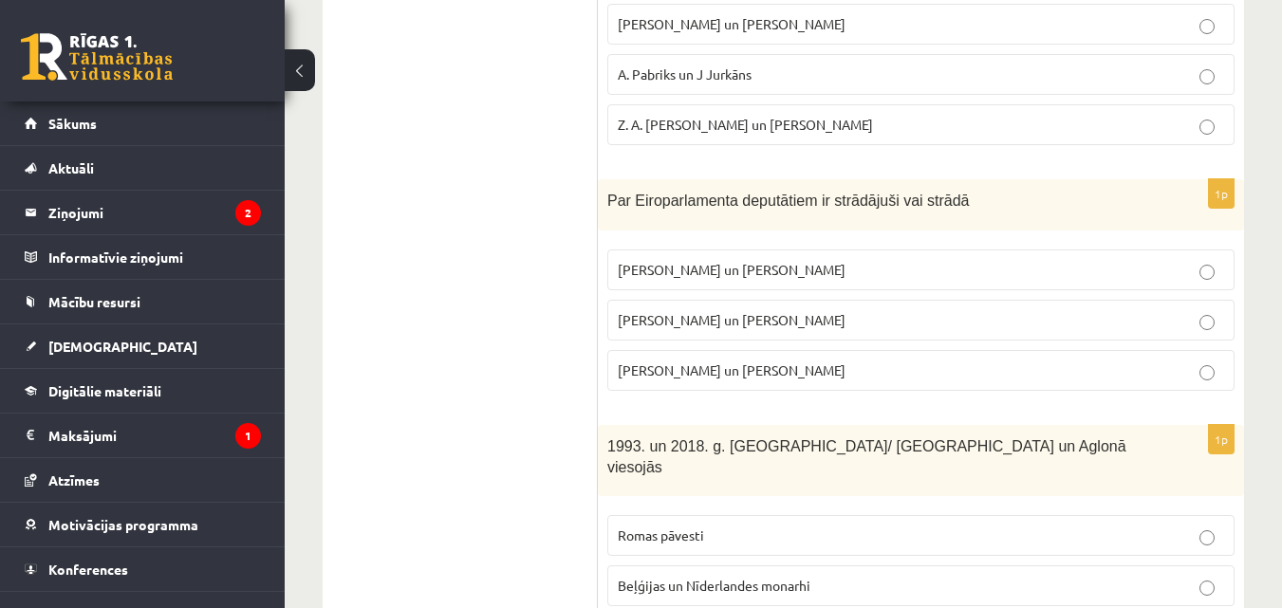
scroll to position [854, 0]
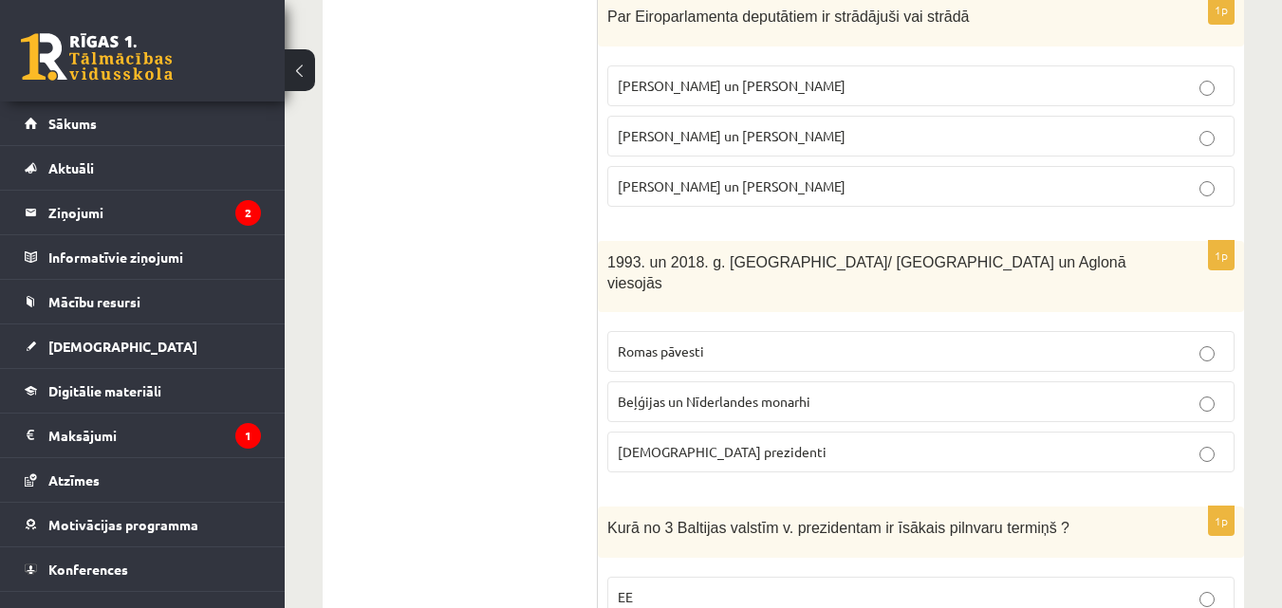
click at [897, 392] on p "Beļģijas un Nīderlandes monarhi" at bounding box center [921, 402] width 606 height 20
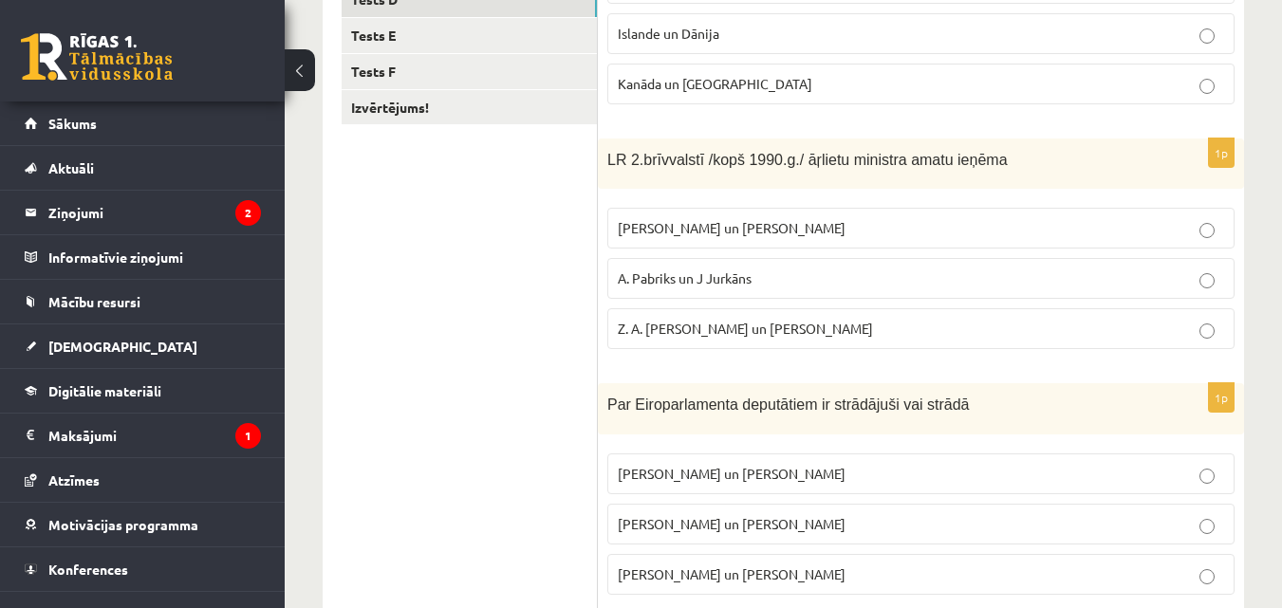
scroll to position [351, 0]
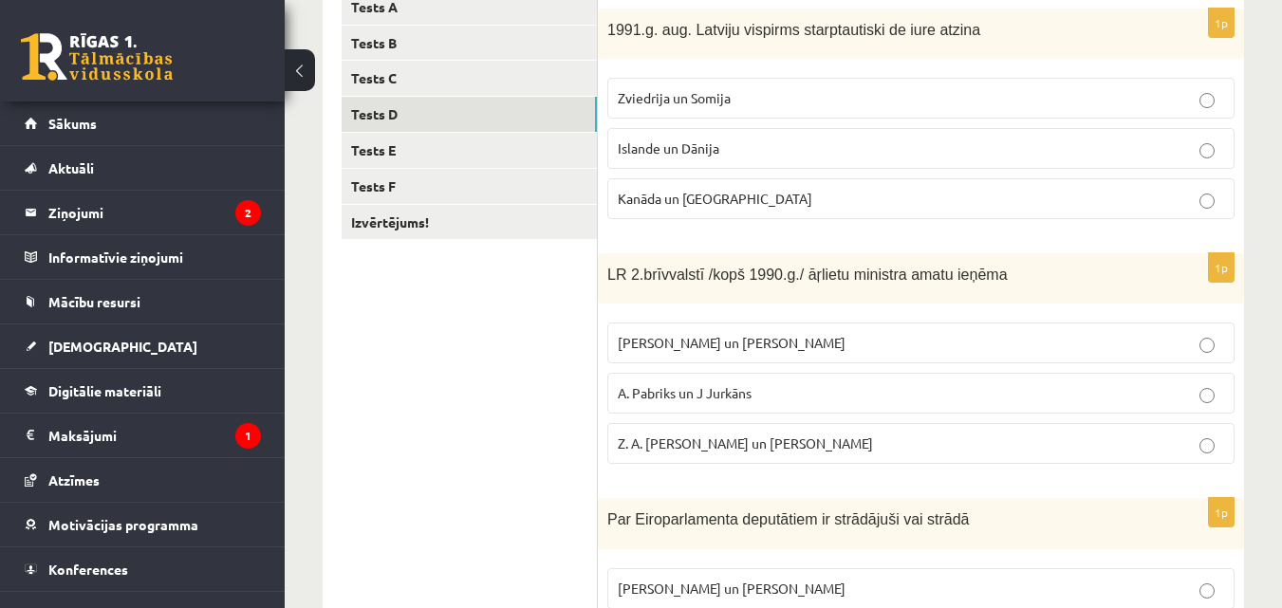
click at [828, 389] on p "A. Pabriks un J Jurkāns" at bounding box center [921, 393] width 606 height 20
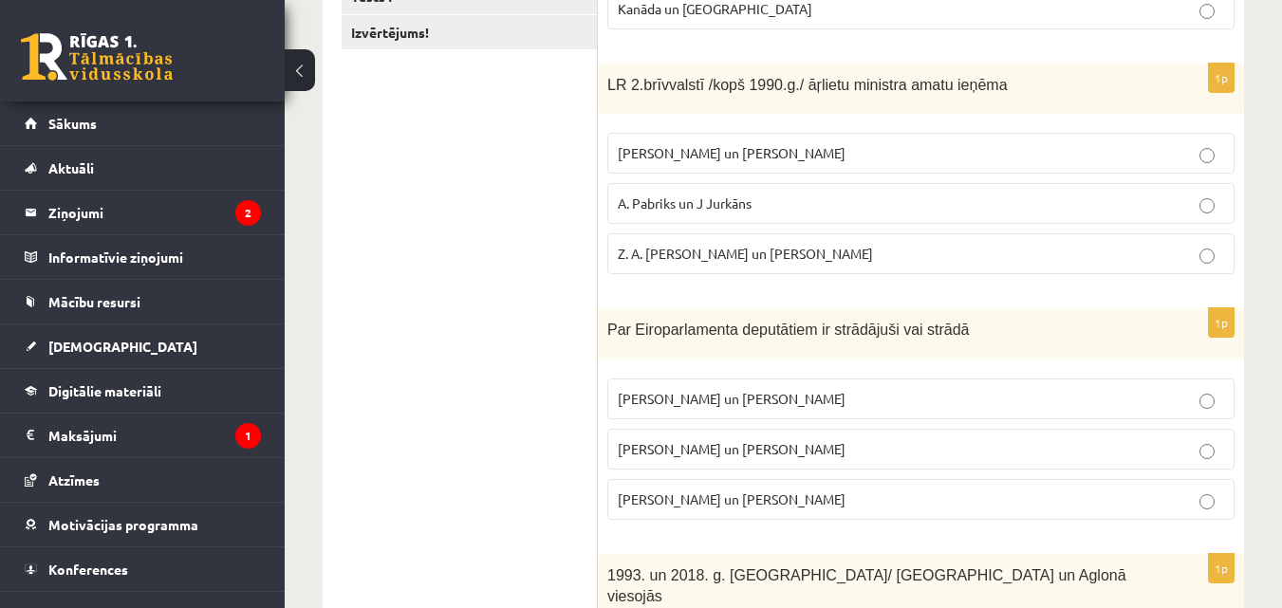
scroll to position [636, 0]
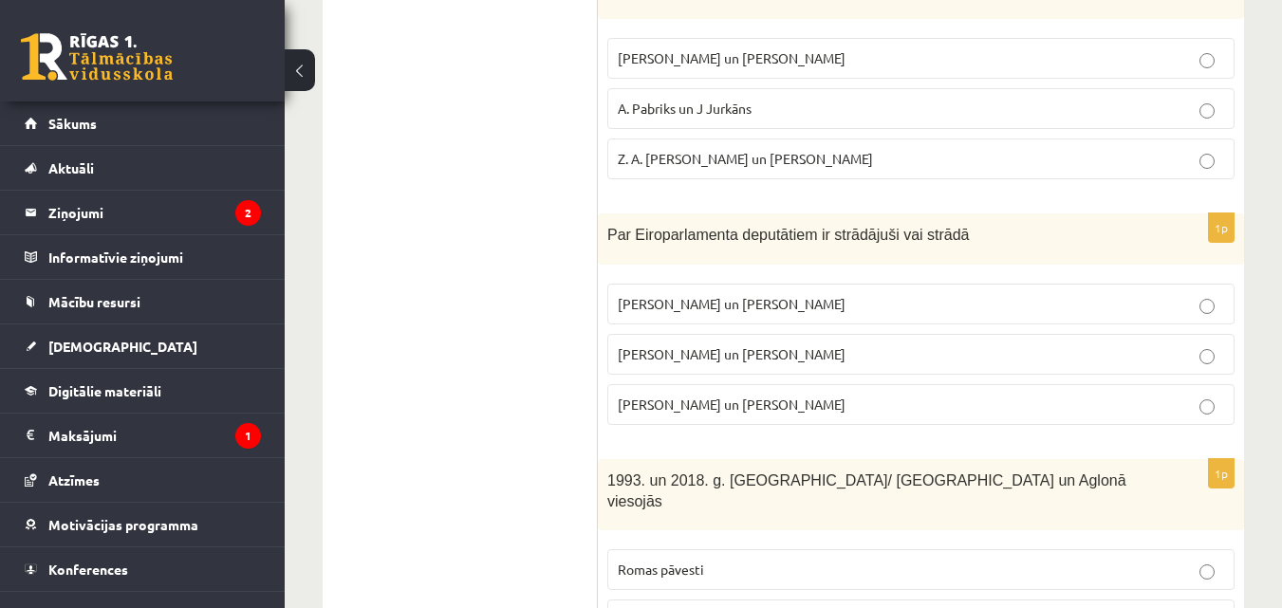
click at [723, 350] on span "I. Vaidere un N. Ušakovs" at bounding box center [732, 353] width 228 height 17
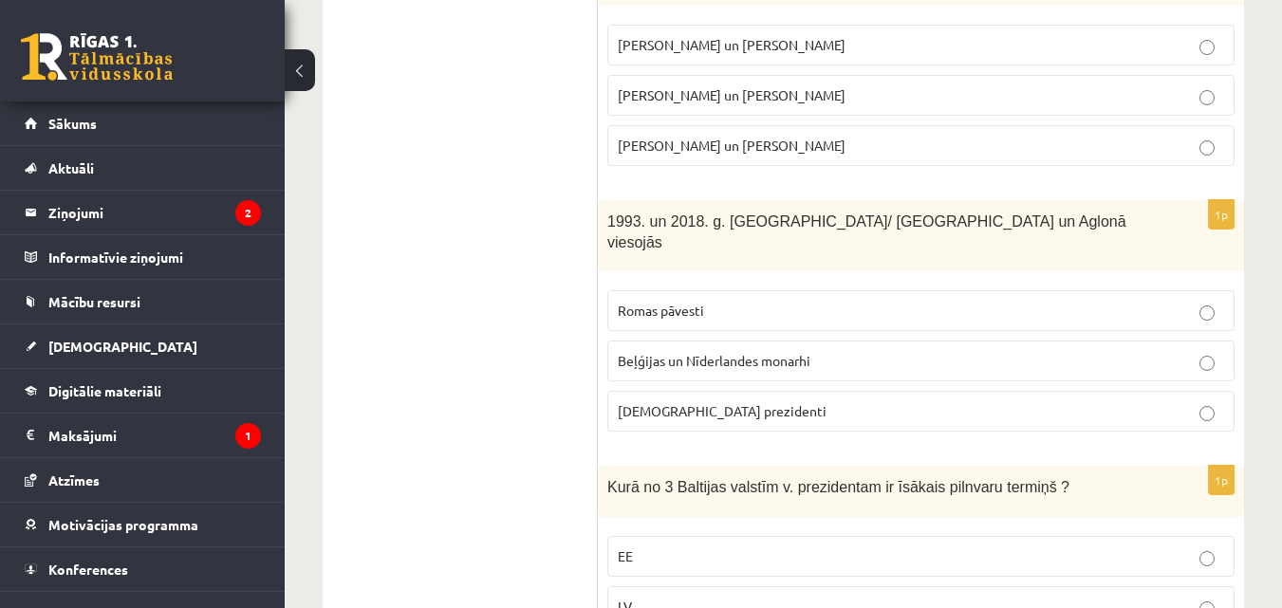
scroll to position [1015, 0]
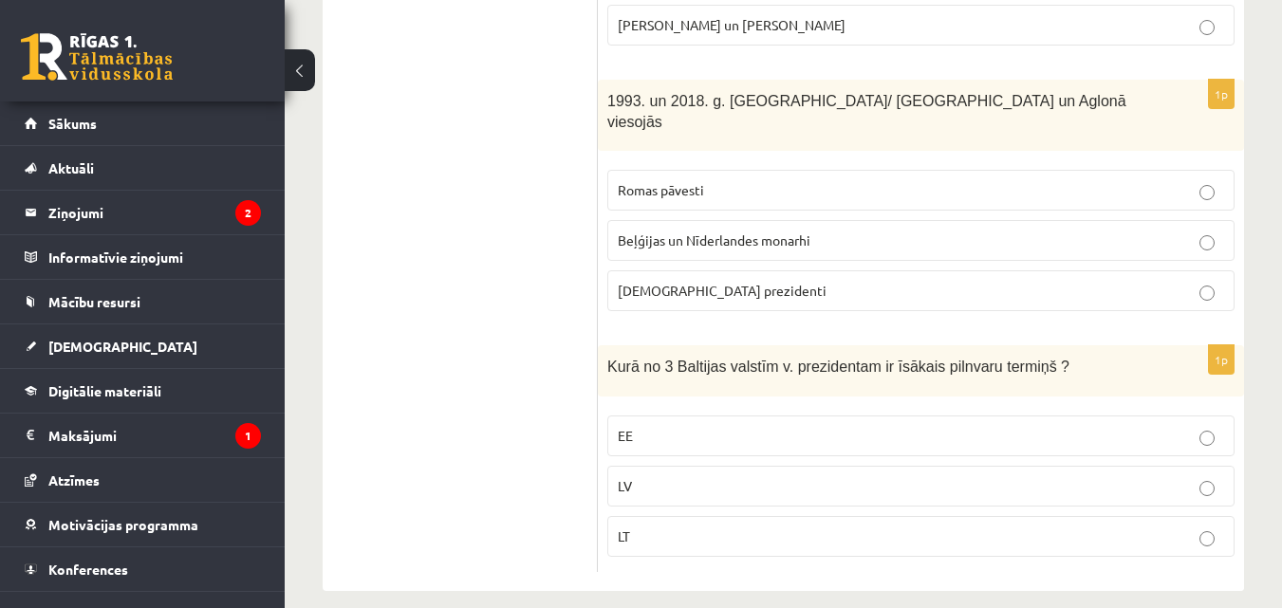
click at [680, 426] on p "EE" at bounding box center [921, 436] width 606 height 20
click at [710, 476] on p "LV" at bounding box center [921, 486] width 606 height 20
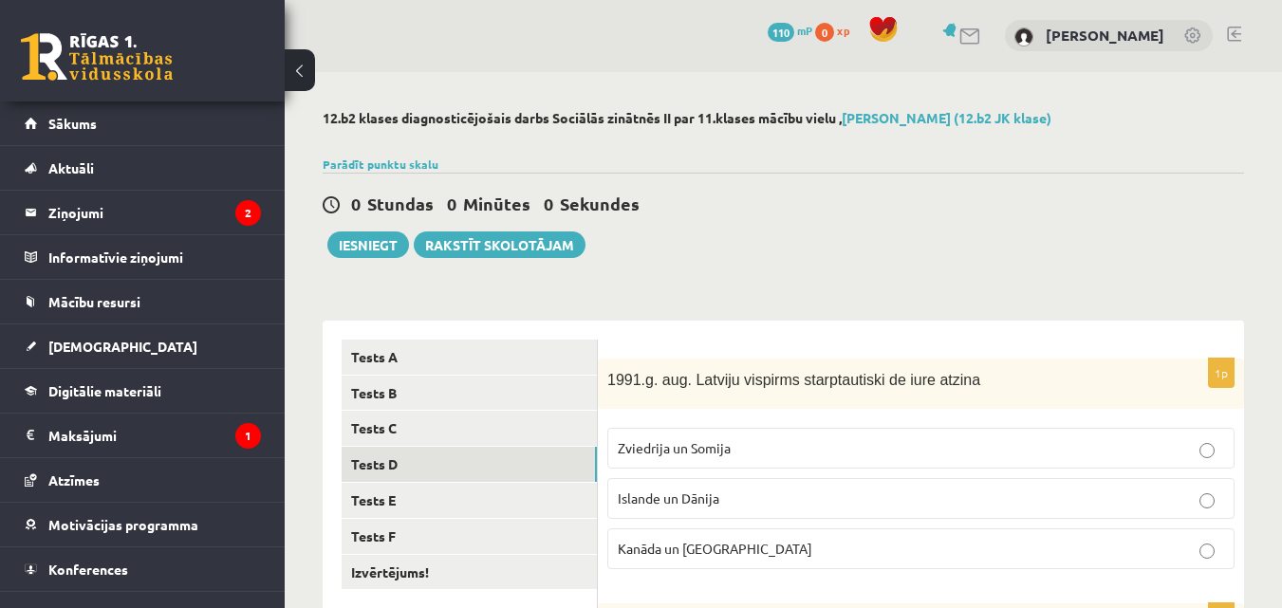
scroll to position [0, 0]
click at [454, 511] on link "Tests E" at bounding box center [469, 501] width 255 height 35
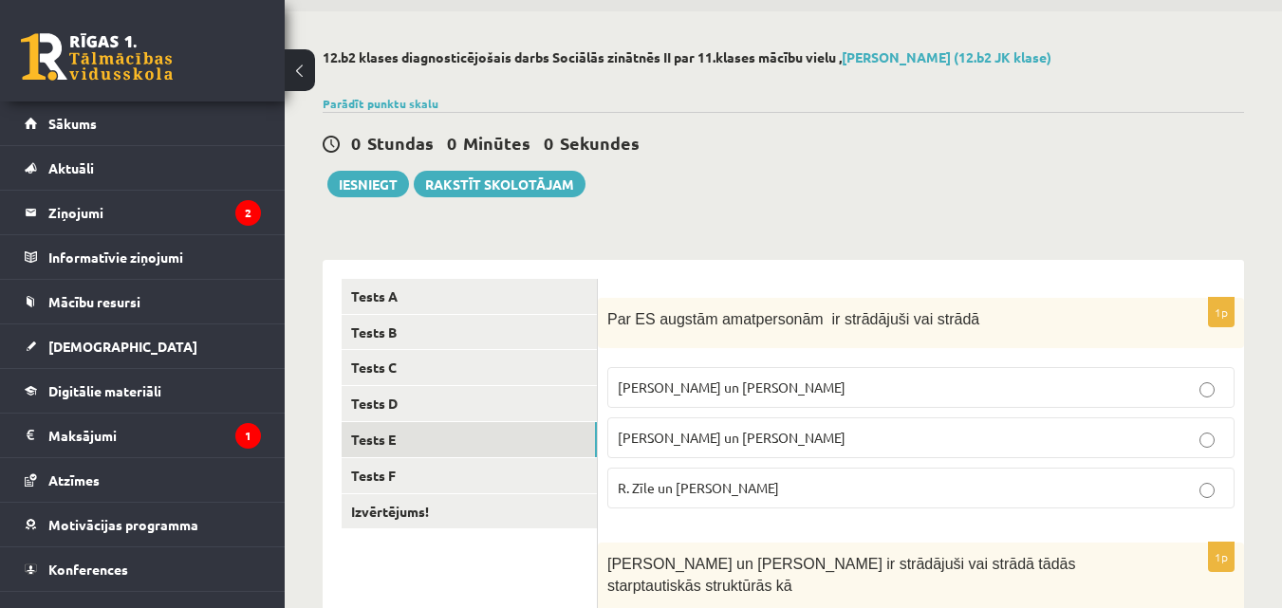
scroll to position [95, 0]
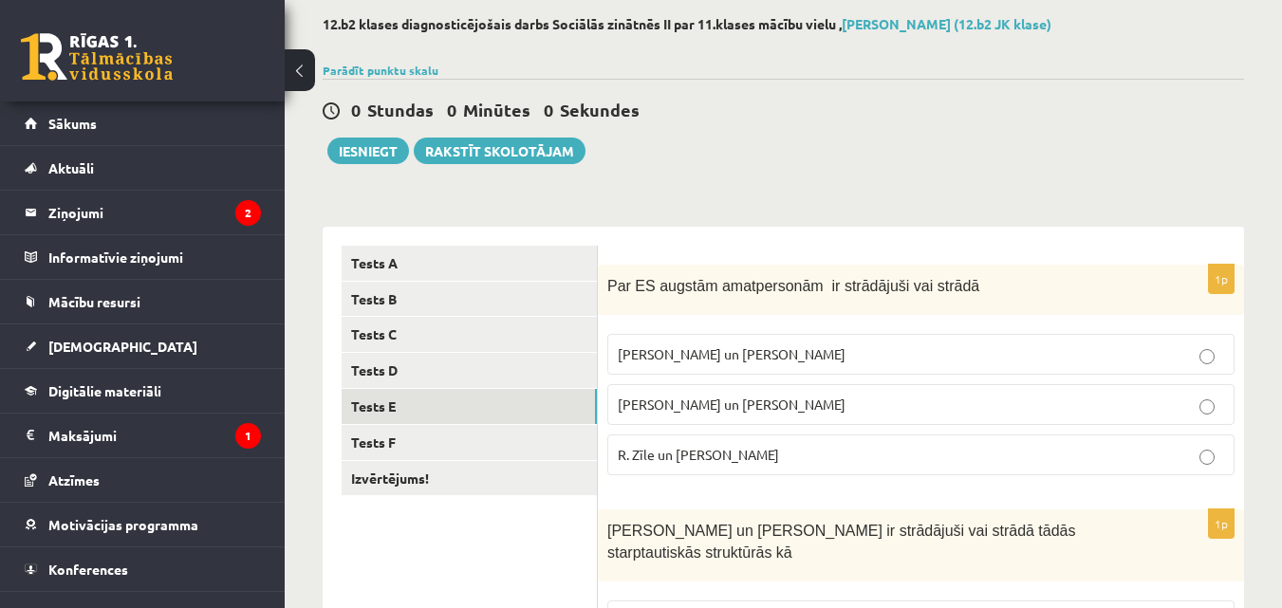
click at [1182, 395] on label "Vaira Vīķe- Freiberga un N.Ušakovs" at bounding box center [920, 404] width 627 height 41
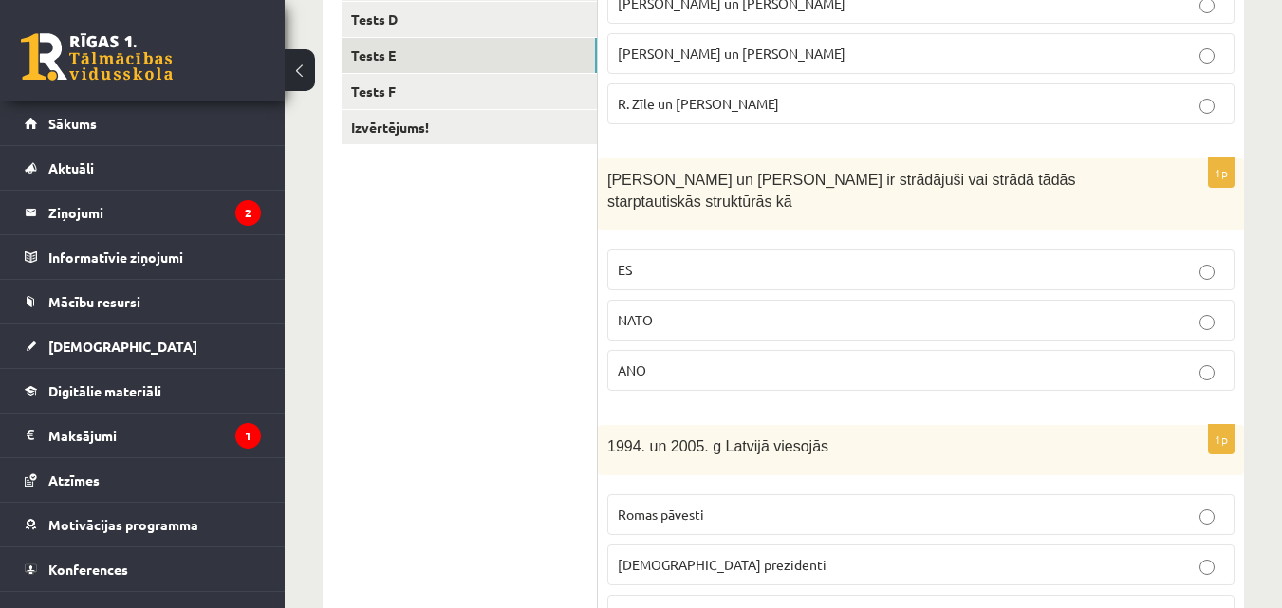
scroll to position [475, 0]
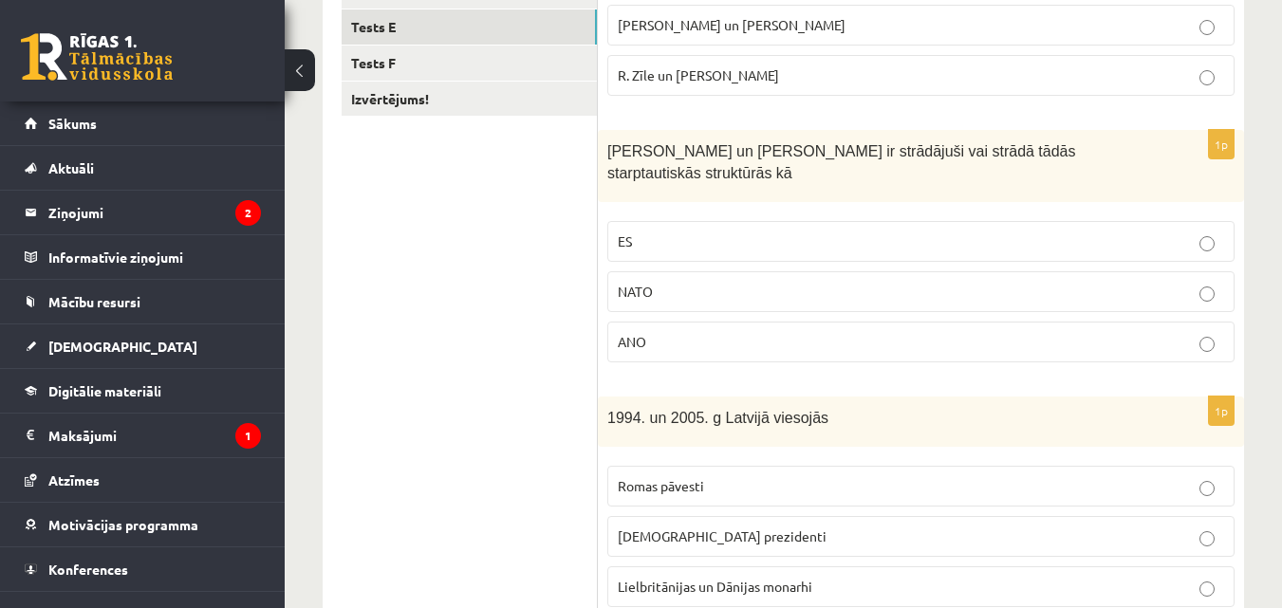
click at [943, 232] on p "ES" at bounding box center [921, 242] width 606 height 20
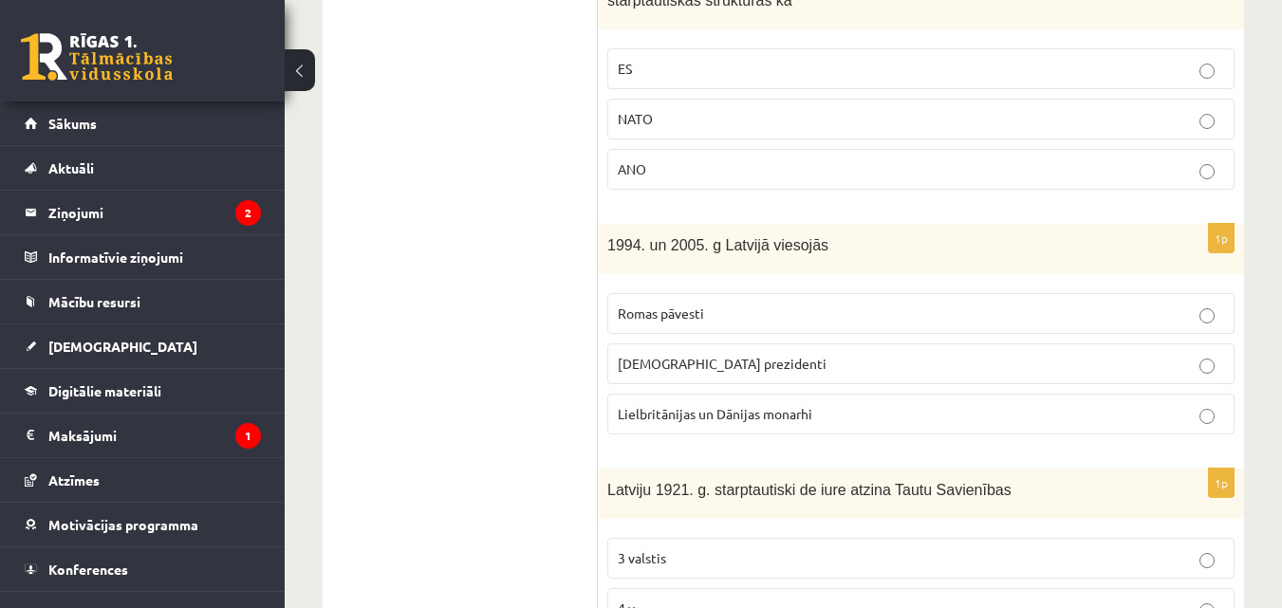
scroll to position [664, 0]
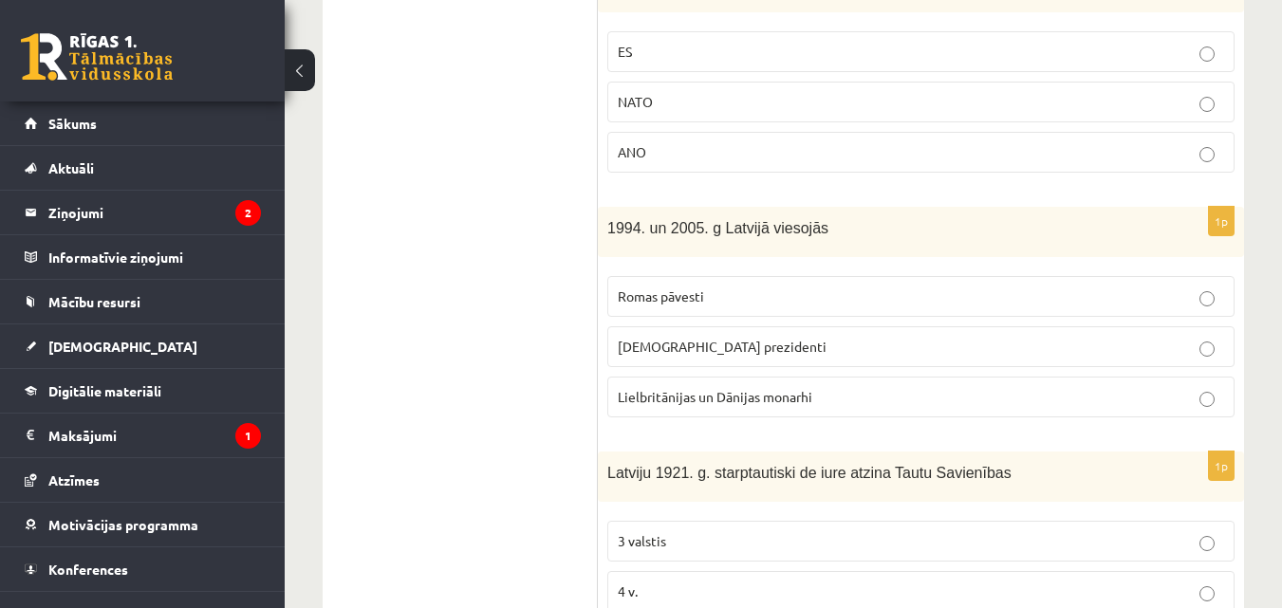
click at [797, 287] on p "Romas pāvesti" at bounding box center [921, 297] width 606 height 20
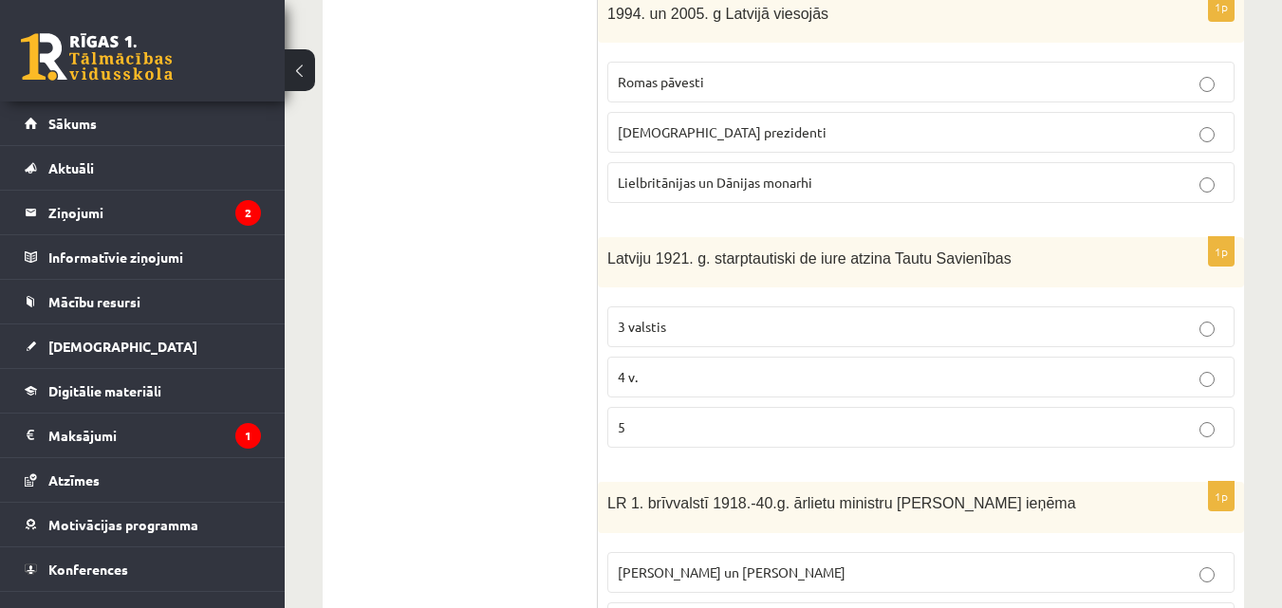
scroll to position [949, 0]
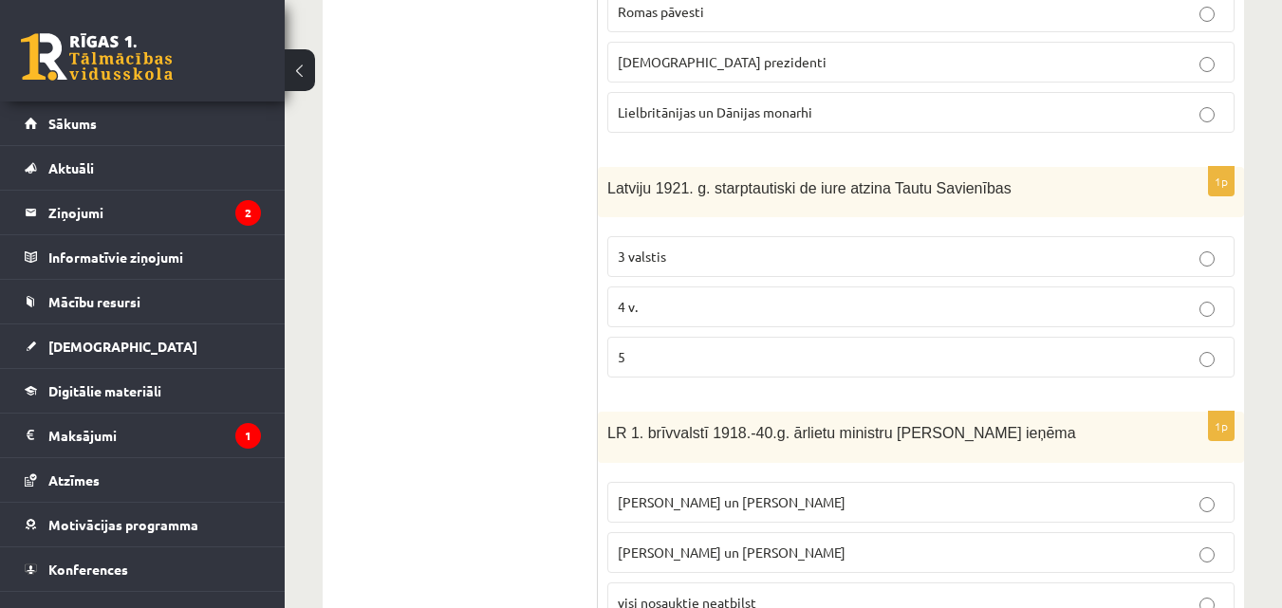
click at [693, 247] on p "3 valstis" at bounding box center [921, 257] width 606 height 20
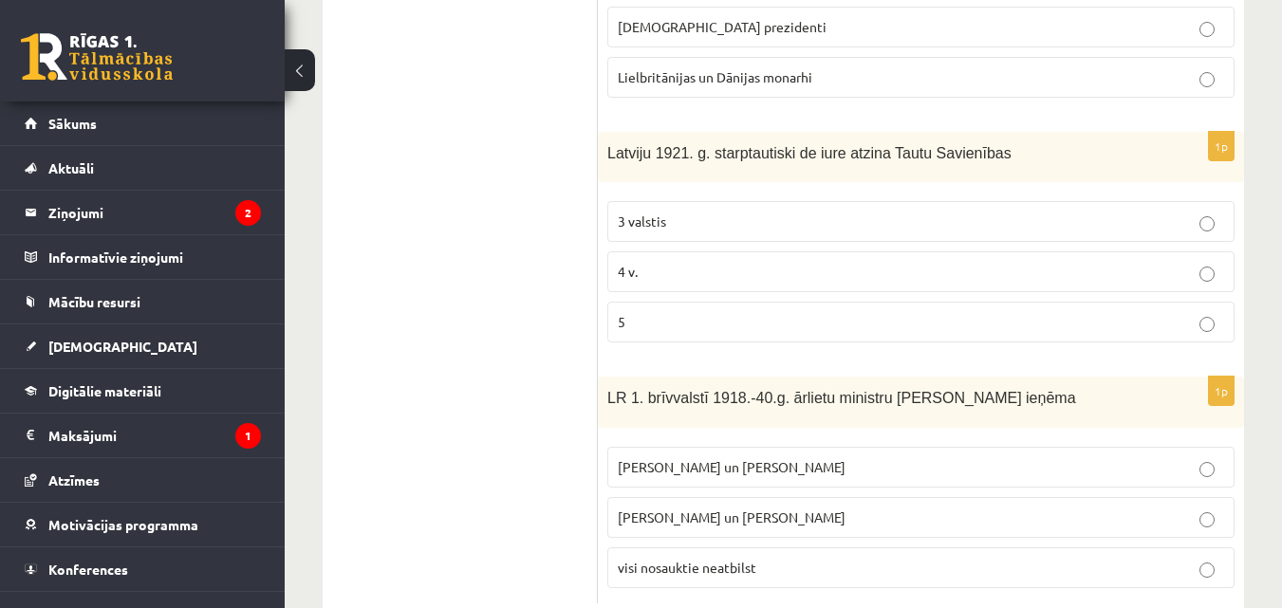
scroll to position [1015, 0]
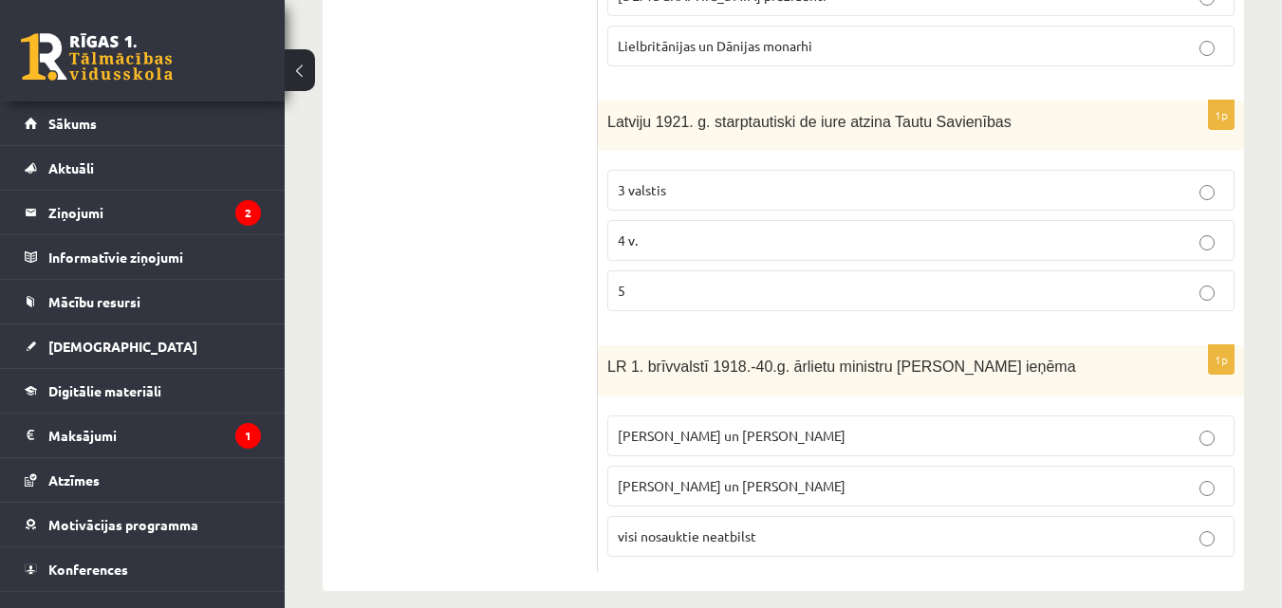
click at [696, 427] on span "Z. Meierovics un V. Munters" at bounding box center [732, 435] width 228 height 17
click at [672, 270] on label "5" at bounding box center [920, 290] width 627 height 41
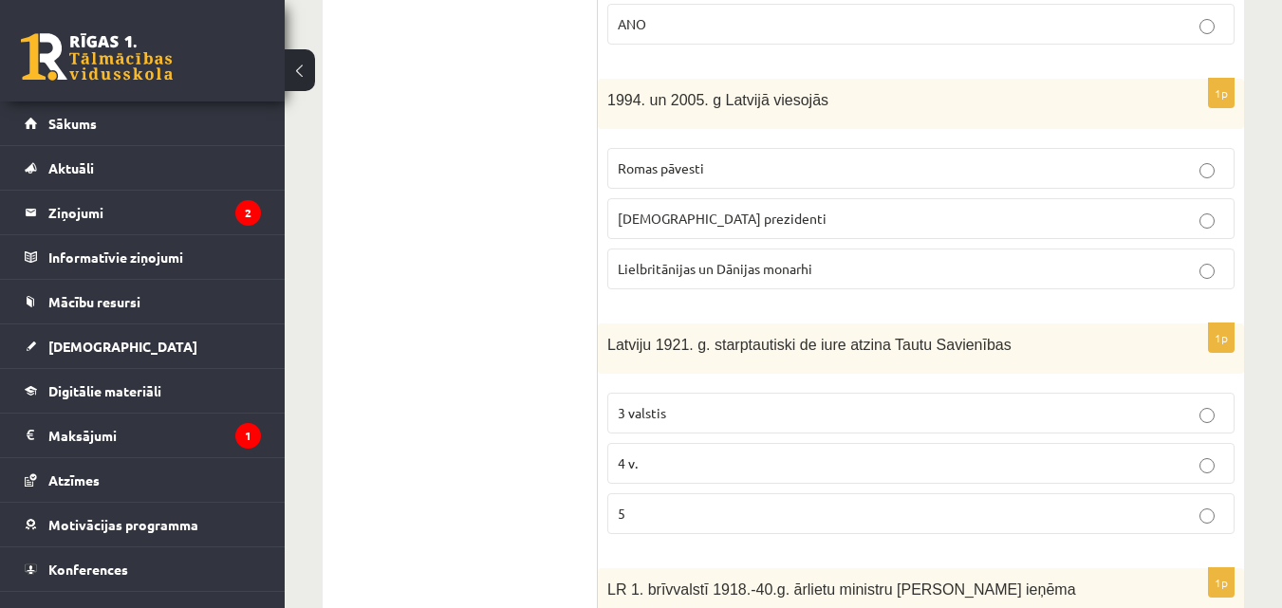
scroll to position [826, 0]
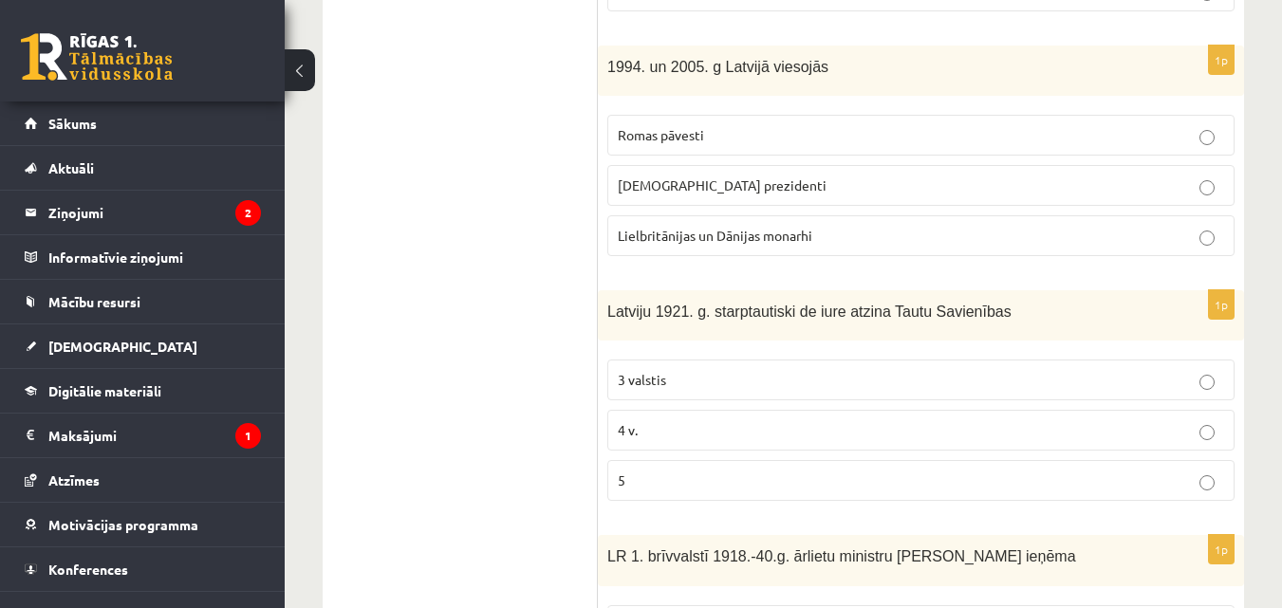
click at [716, 420] on p "4 v." at bounding box center [921, 430] width 606 height 20
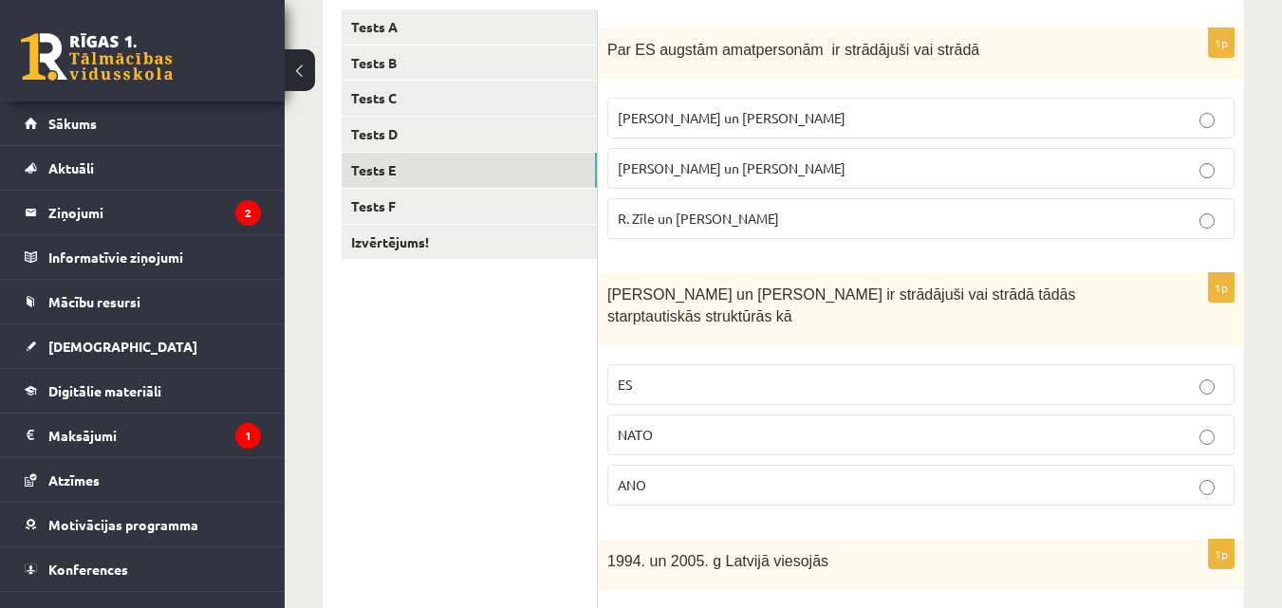
scroll to position [161, 0]
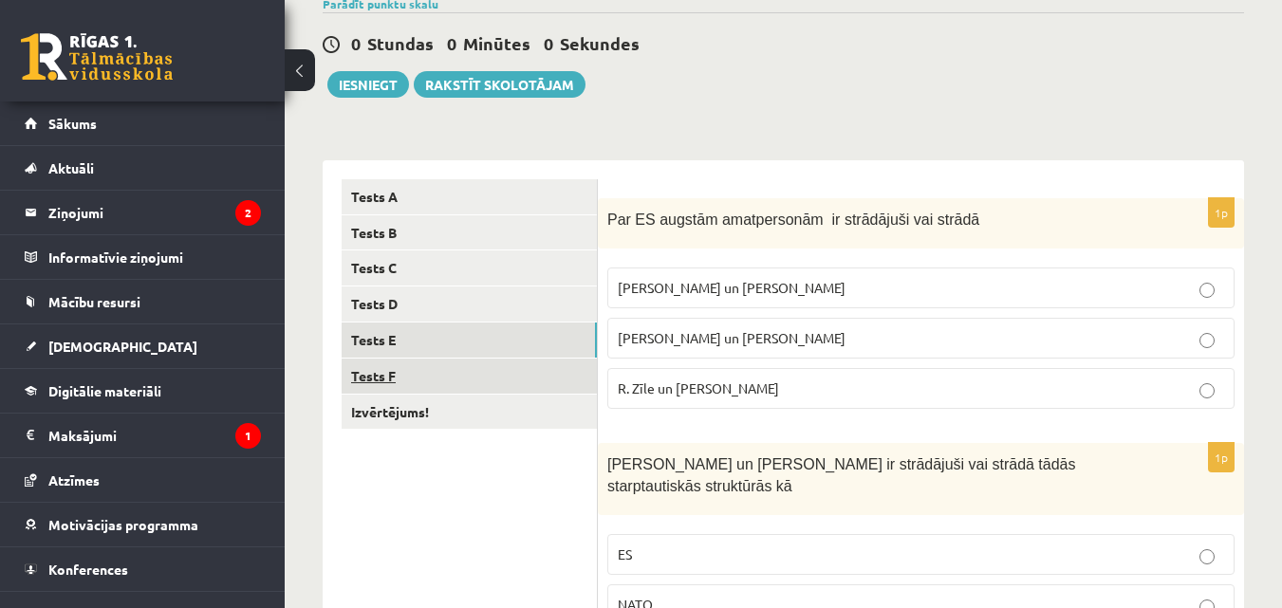
click at [400, 383] on link "Tests F" at bounding box center [469, 376] width 255 height 35
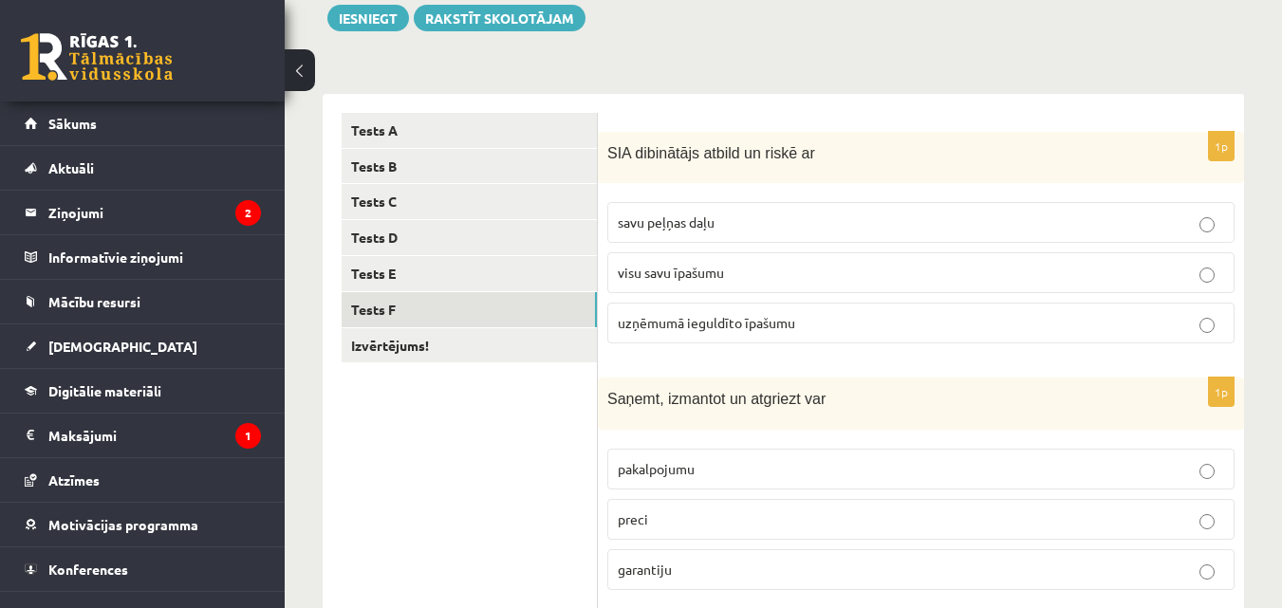
scroll to position [256, 0]
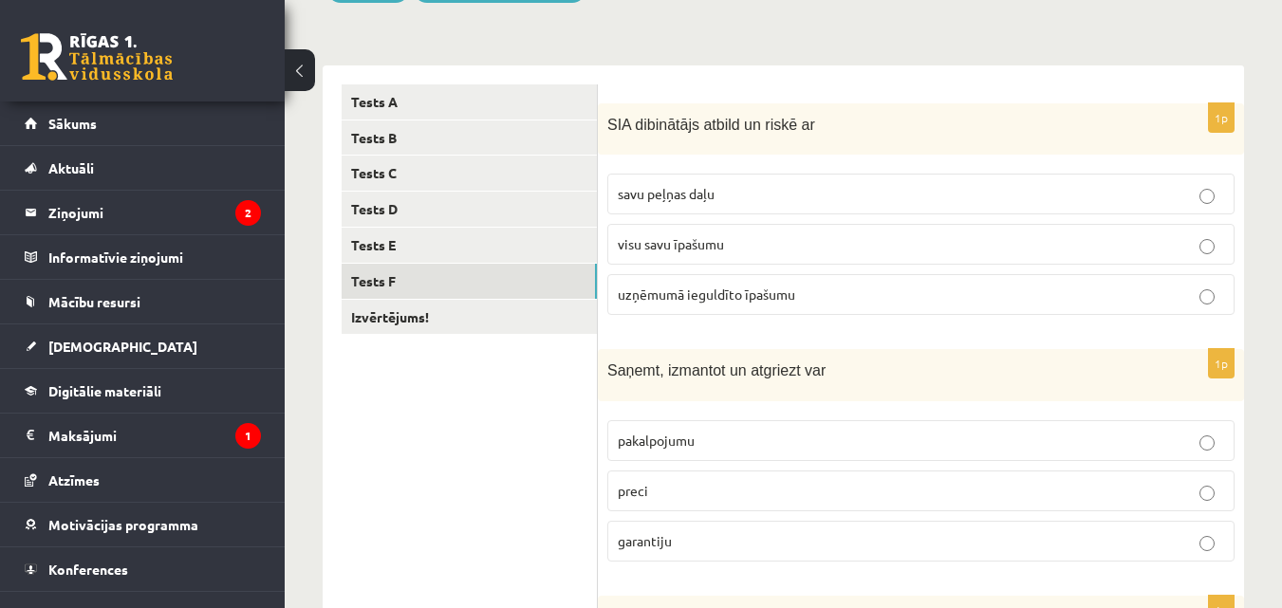
click at [824, 489] on p "preci" at bounding box center [921, 491] width 606 height 20
click at [767, 284] on label "uzņēmumā ieguldīto īpašumu" at bounding box center [920, 294] width 627 height 41
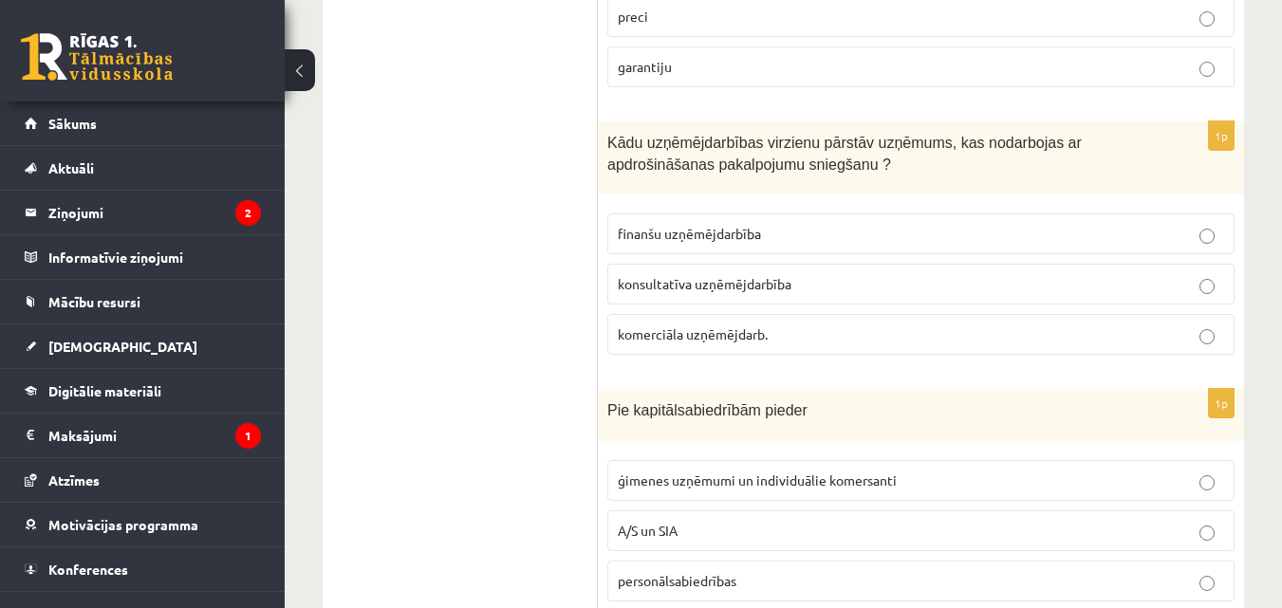
scroll to position [826, 0]
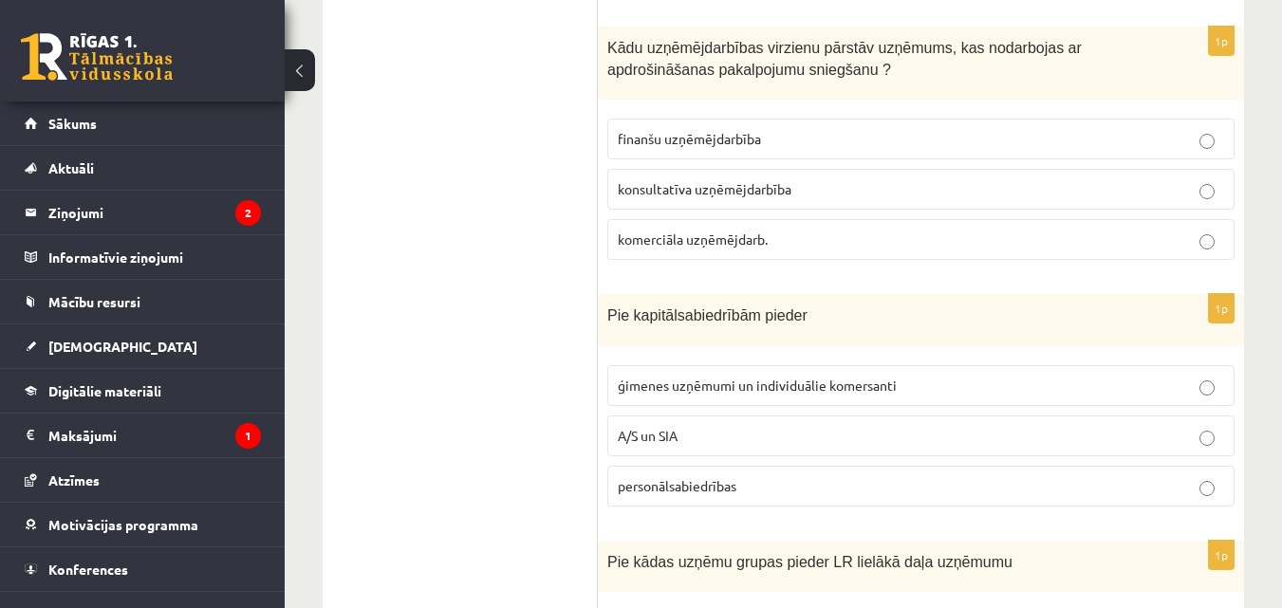
click at [766, 430] on p "A/S un SIA" at bounding box center [921, 436] width 606 height 20
click at [661, 144] on span "finanšu uzņēmējdarbība" at bounding box center [689, 138] width 143 height 17
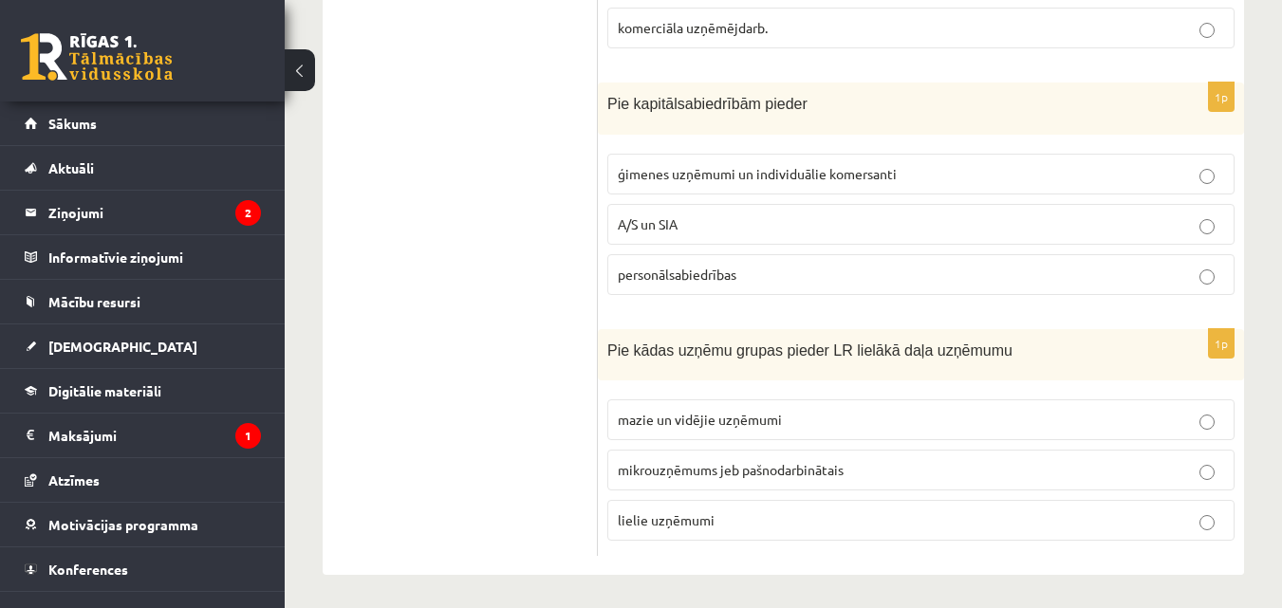
scroll to position [1043, 0]
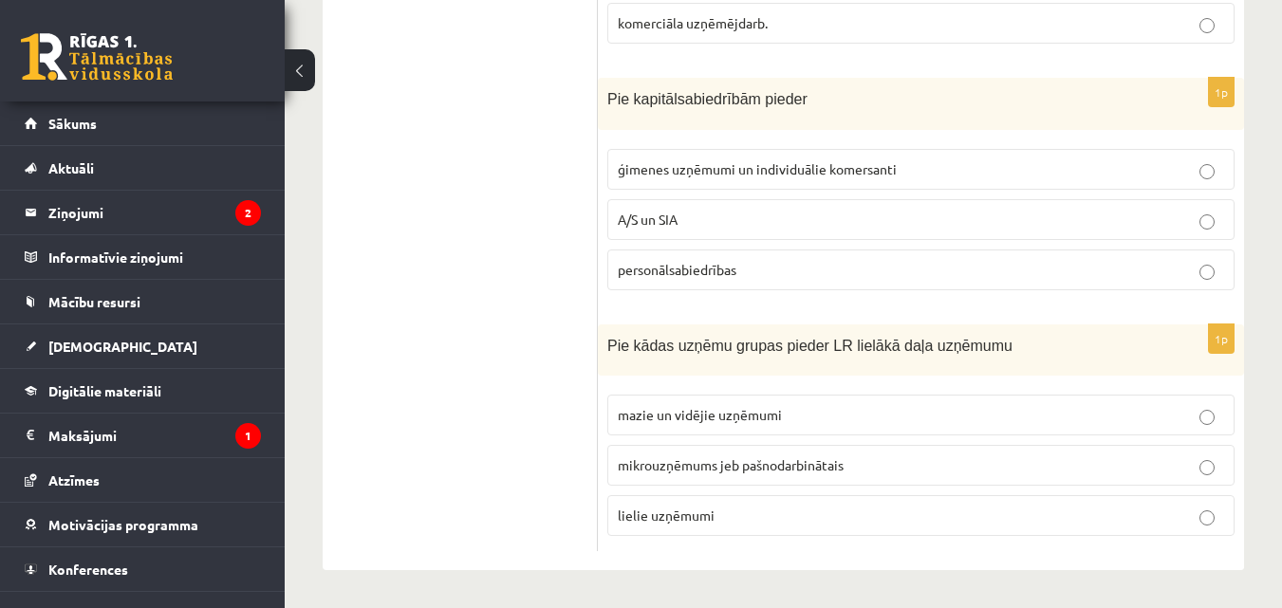
click at [832, 507] on p "lielie uzņēmumi" at bounding box center [921, 516] width 606 height 20
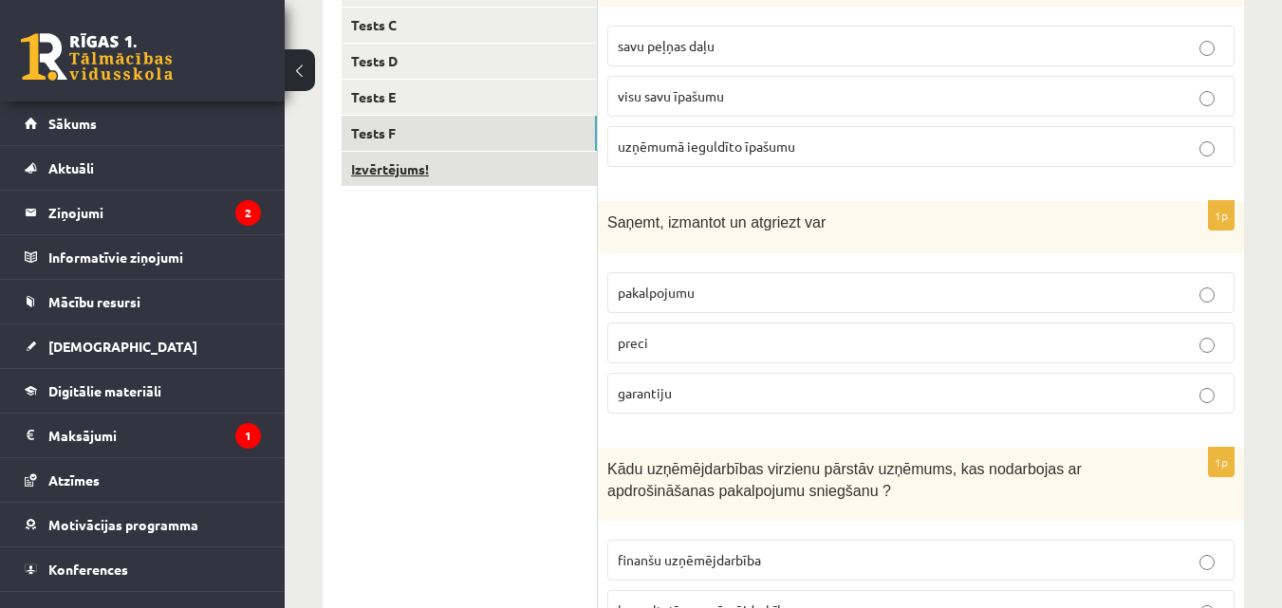
scroll to position [189, 0]
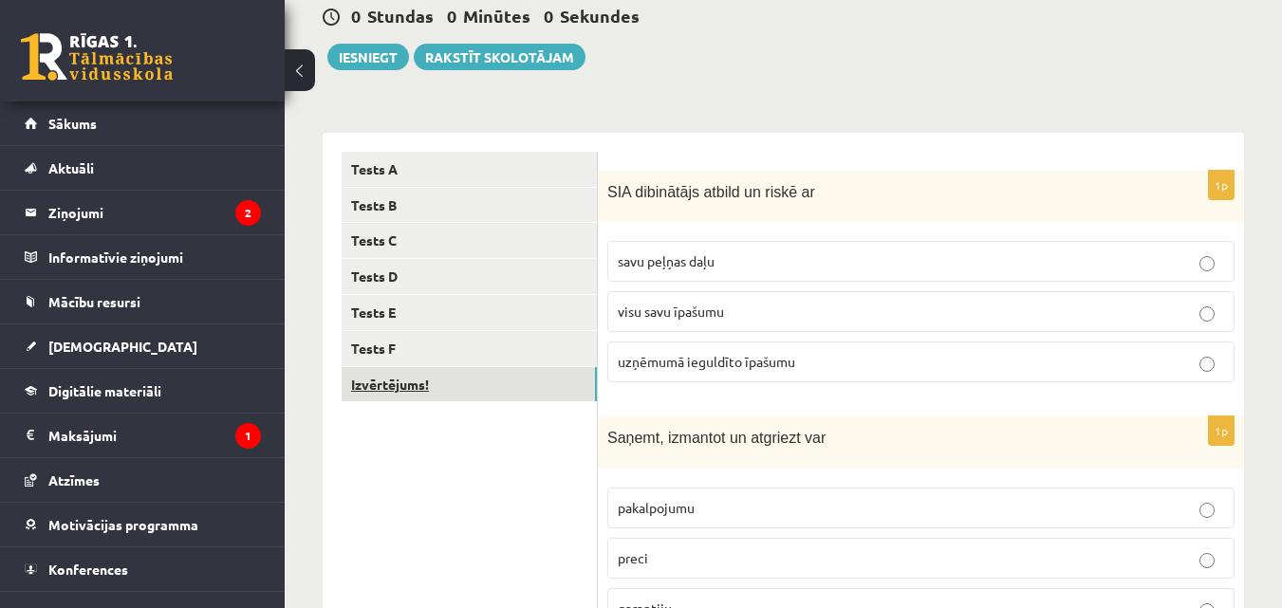
click at [474, 384] on link "Izvērtējums!" at bounding box center [469, 384] width 255 height 35
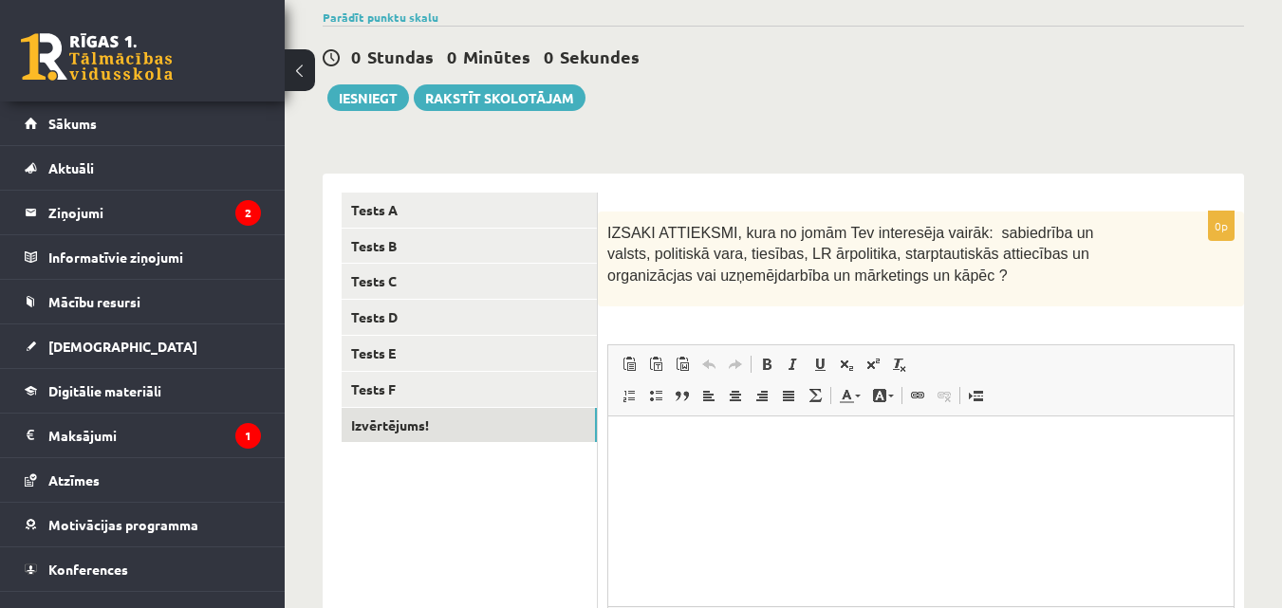
scroll to position [0, 0]
click at [664, 470] on html at bounding box center [920, 445] width 625 height 58
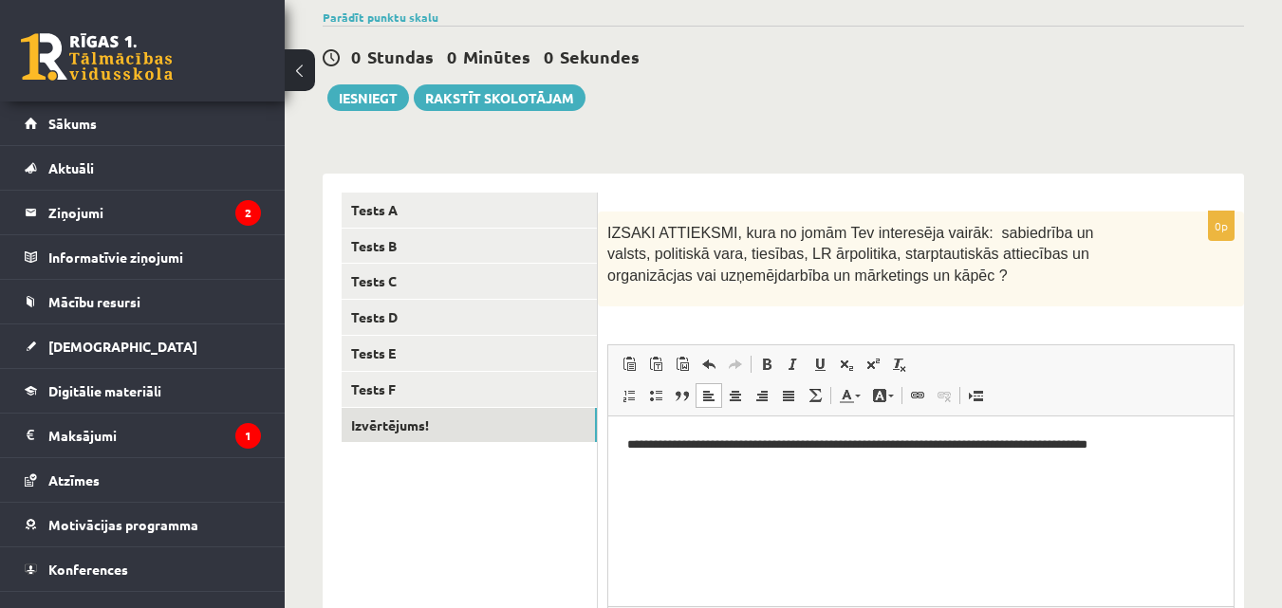
click at [983, 445] on p "**********" at bounding box center [920, 445] width 587 height 20
click at [1044, 443] on p "**********" at bounding box center [920, 445] width 587 height 20
drag, startPoint x: 1191, startPoint y: 450, endPoint x: 1069, endPoint y: 453, distance: 122.5
click at [1069, 453] on p "**********" at bounding box center [920, 445] width 587 height 20
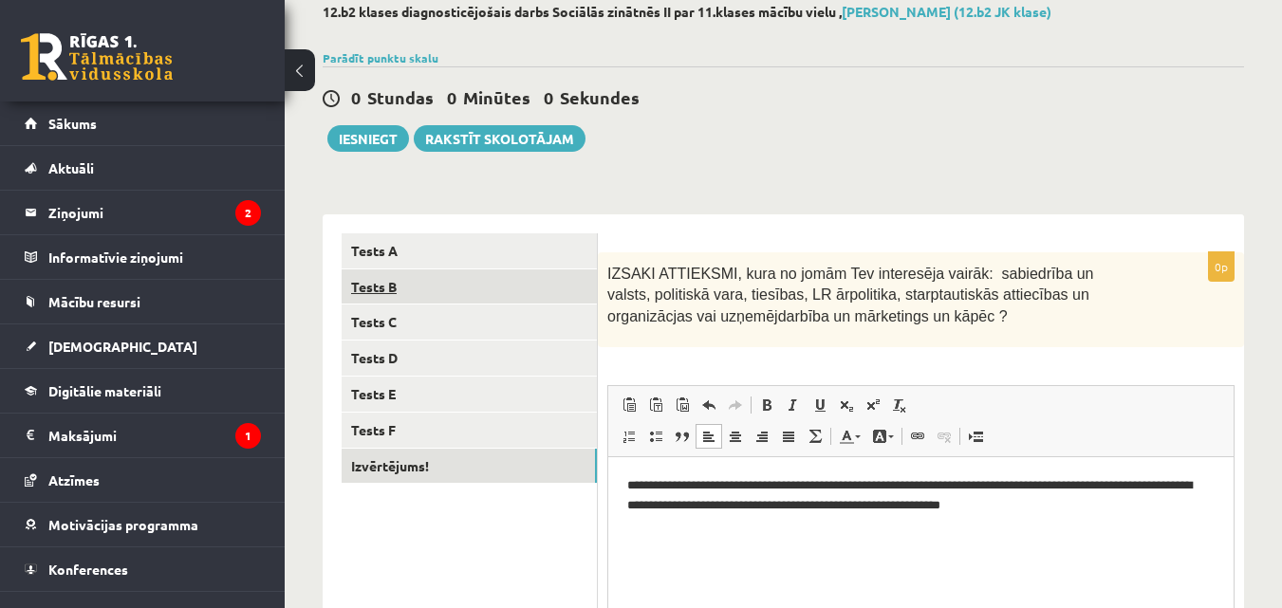
scroll to position [53, 0]
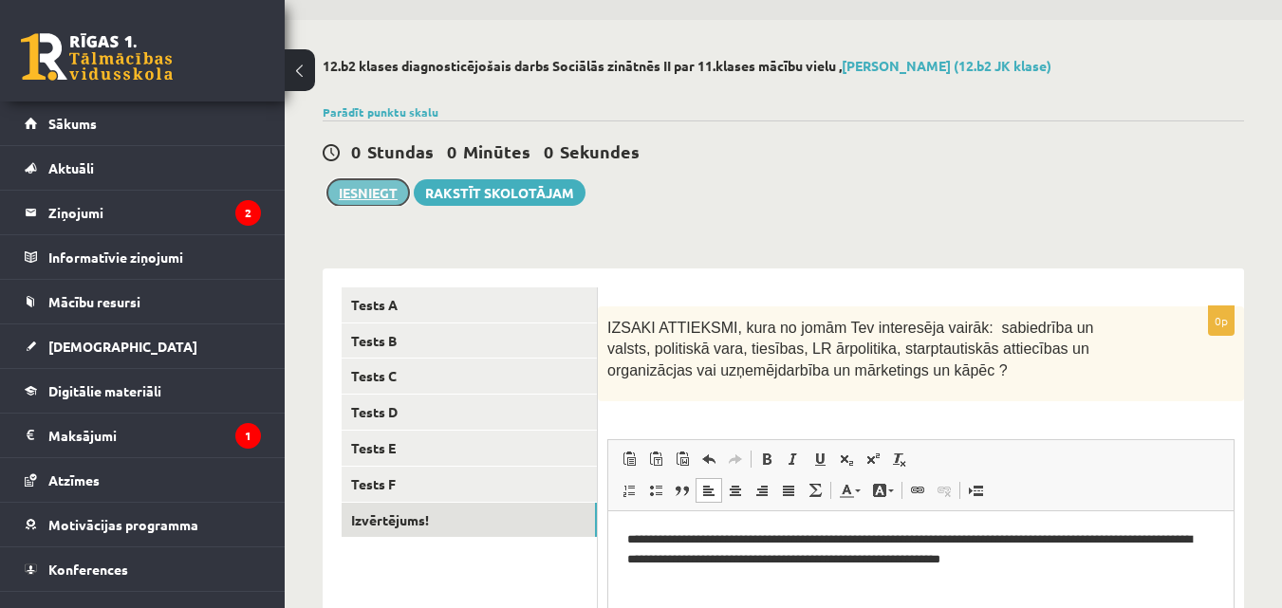
click at [367, 188] on button "Iesniegt" at bounding box center [368, 192] width 82 height 27
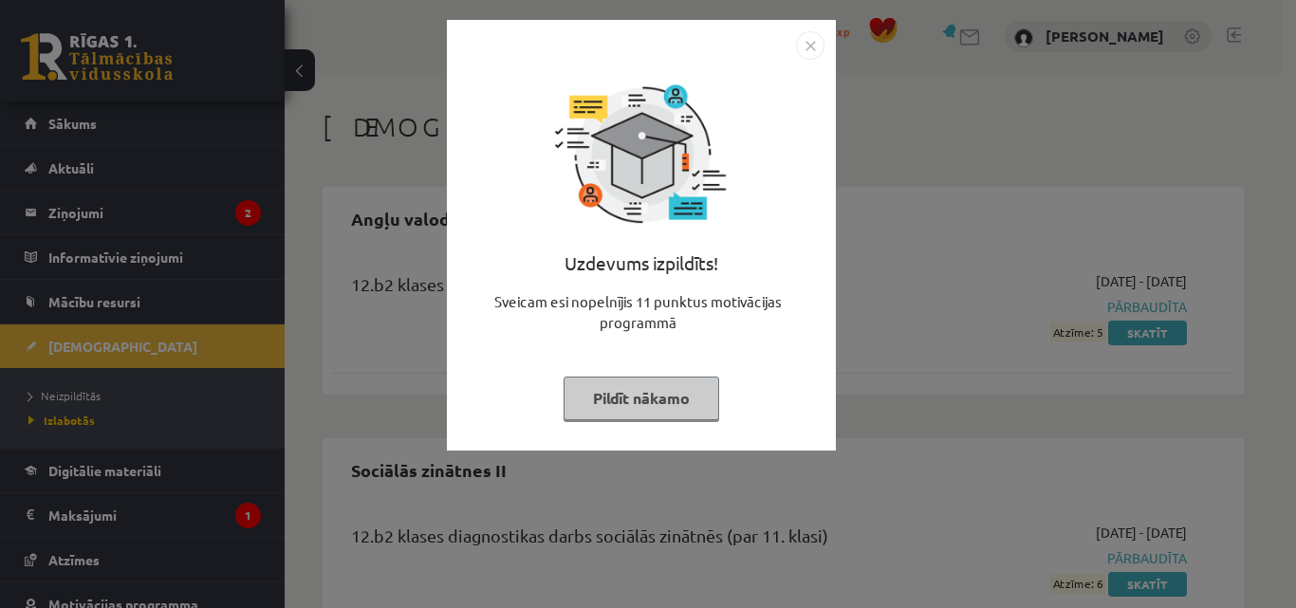
click at [816, 44] on img "Close" at bounding box center [810, 45] width 28 height 28
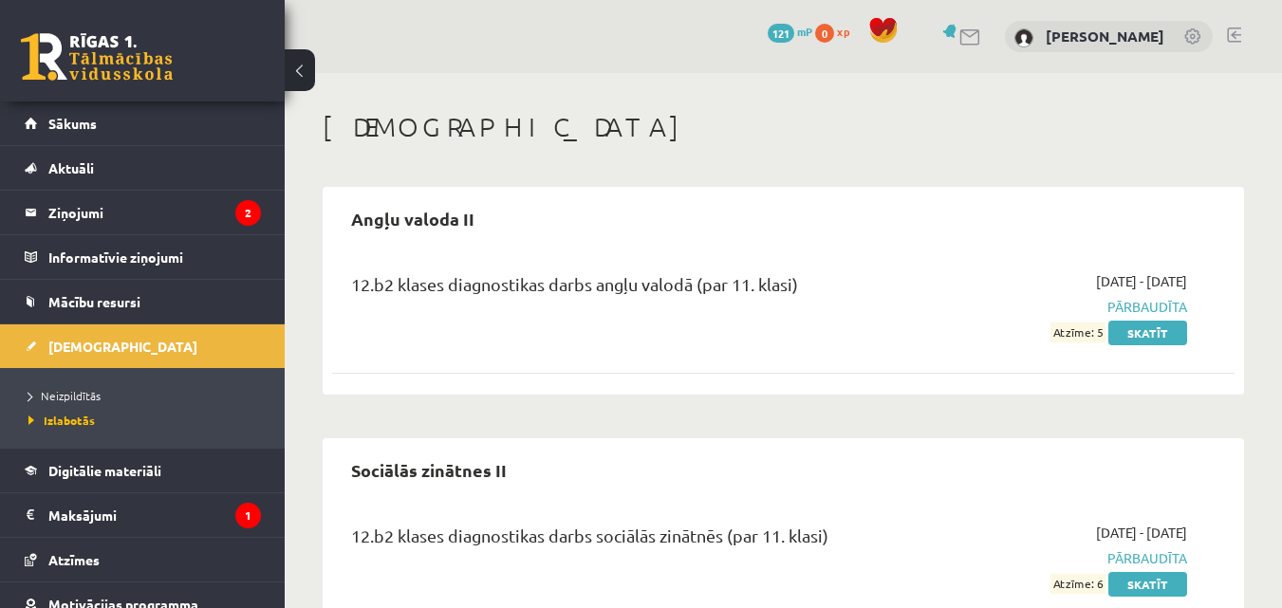
scroll to position [76, 0]
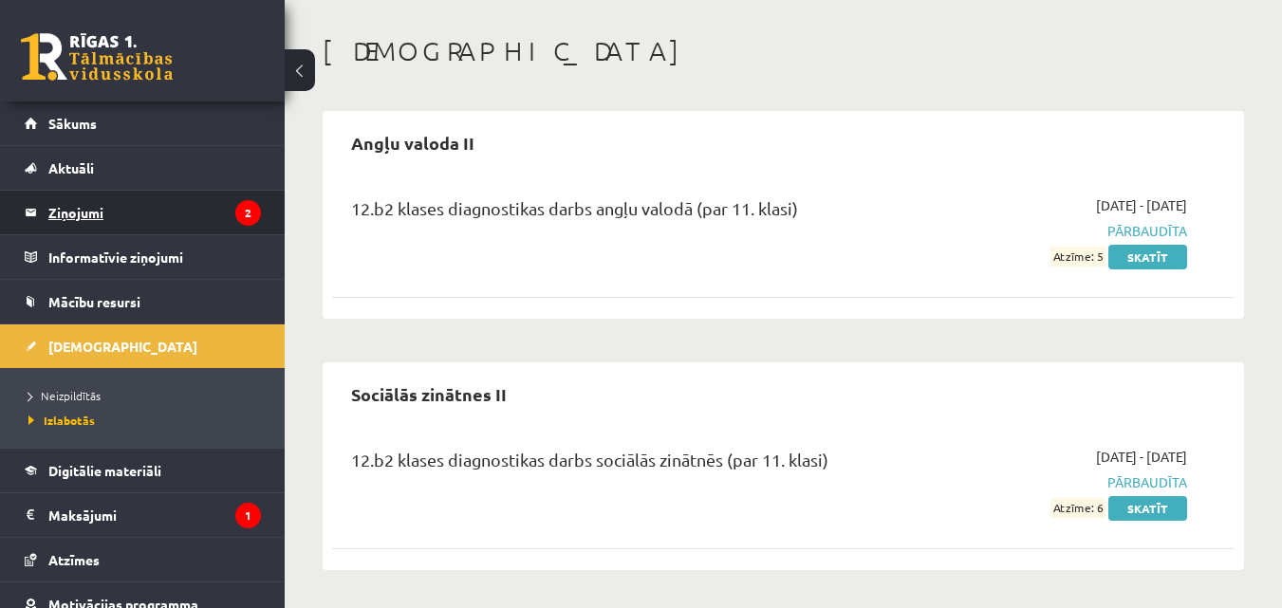
click at [168, 214] on legend "Ziņojumi 2" at bounding box center [154, 213] width 213 height 44
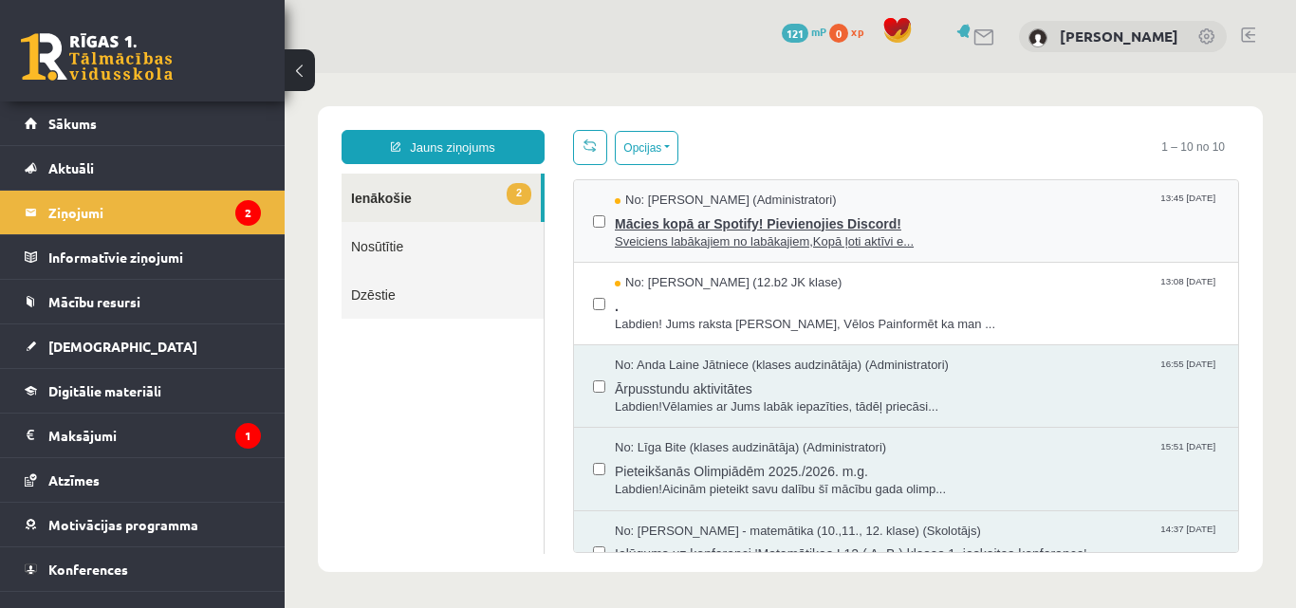
click at [774, 233] on span "Sveiciens labākajiem no labākajiem,Kopā ļoti aktīvi e..." at bounding box center [917, 242] width 605 height 18
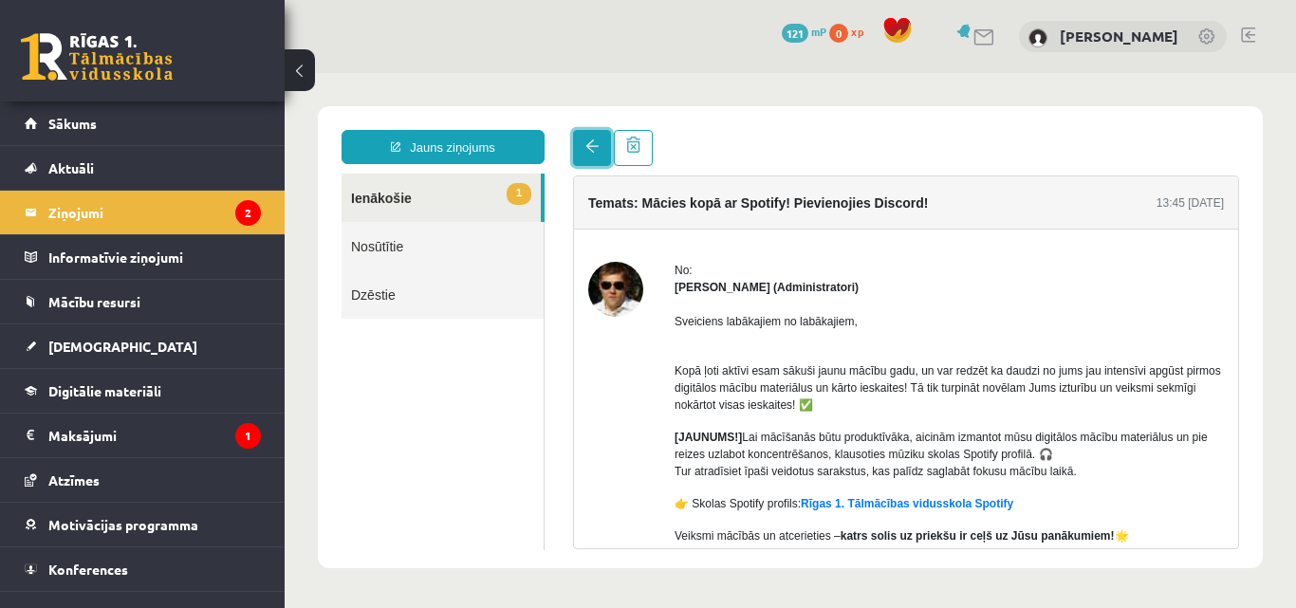
click at [583, 152] on link at bounding box center [592, 148] width 38 height 36
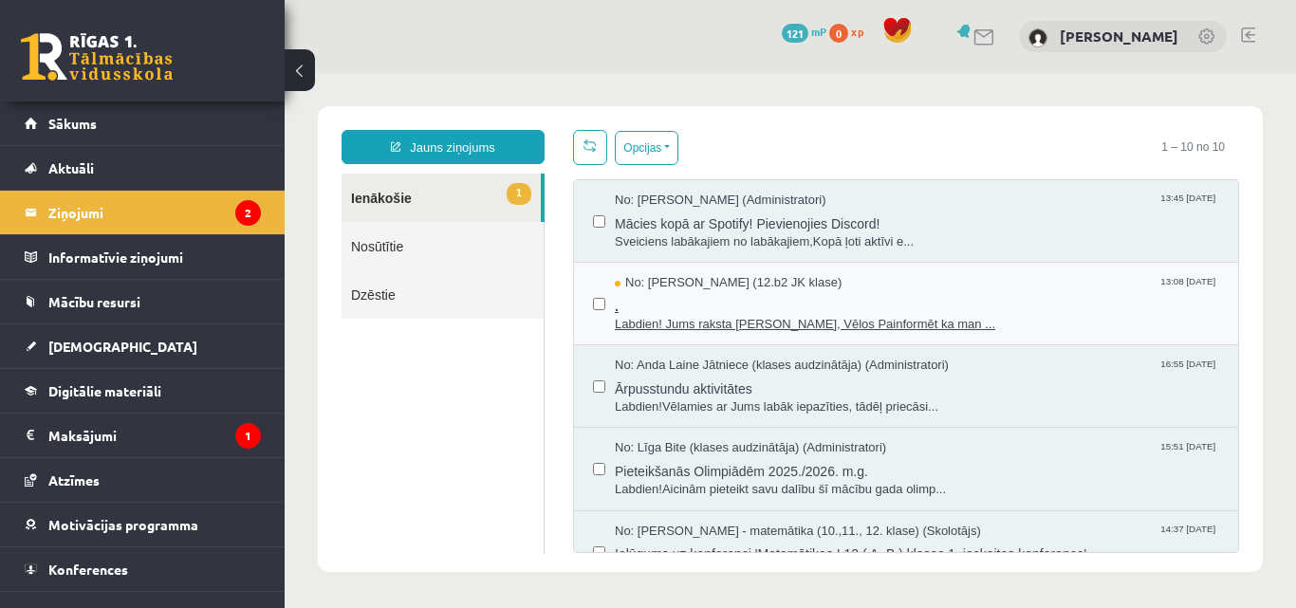
click at [856, 299] on span "." at bounding box center [917, 304] width 605 height 24
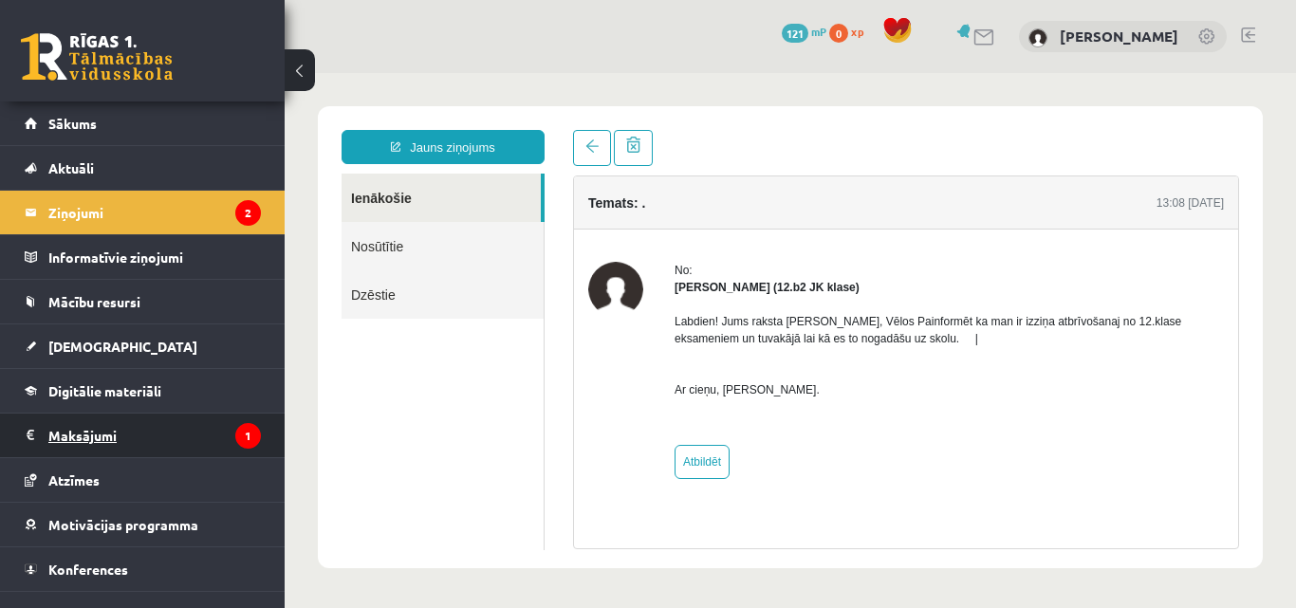
click at [189, 428] on legend "Maksājumi 1" at bounding box center [154, 436] width 213 height 44
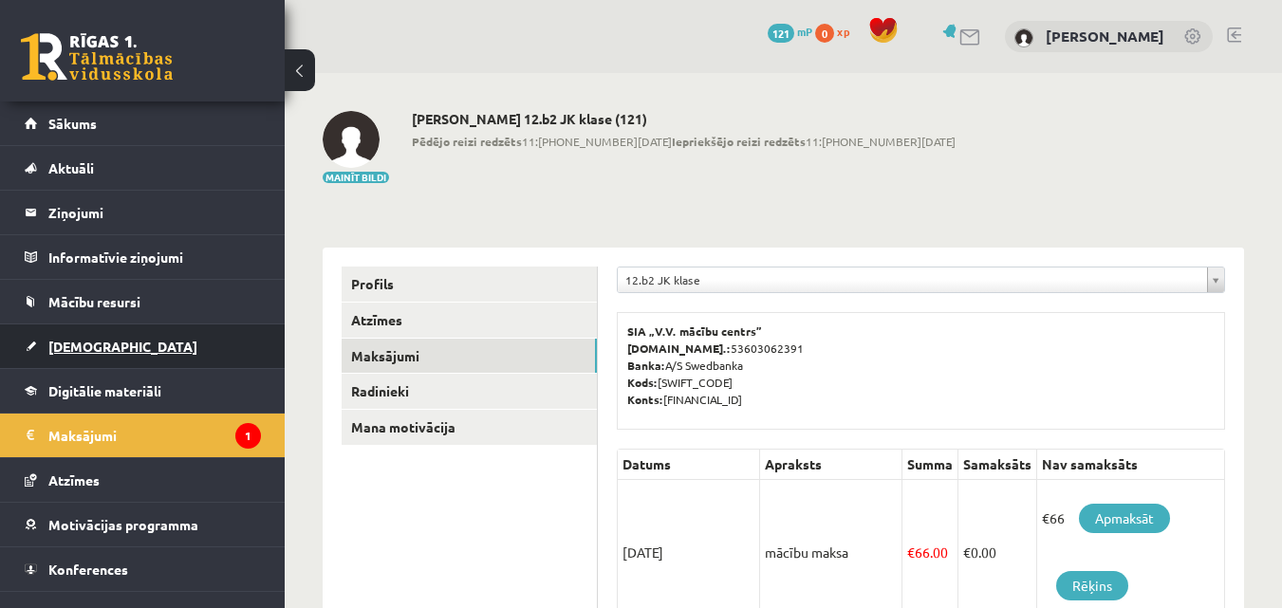
click at [140, 355] on link "[DEMOGRAPHIC_DATA]" at bounding box center [143, 347] width 236 height 44
